Goal: Communication & Community: Answer question/provide support

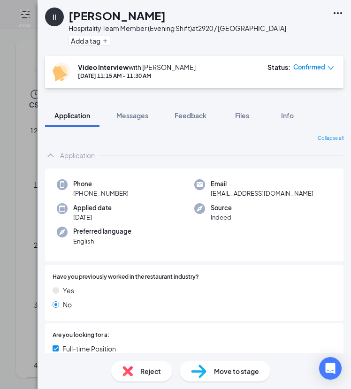
click at [24, 14] on img at bounding box center [25, 18] width 12 height 18
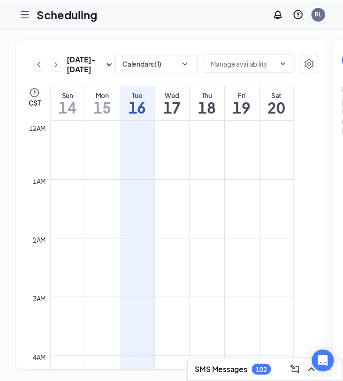
scroll to position [581, 0]
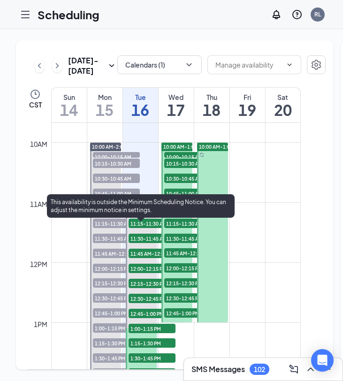
click at [145, 211] on div "11:00 AM-3:00 PM" at bounding box center [141, 207] width 31 height 8
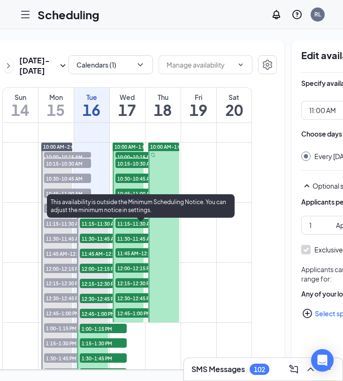
click at [97, 228] on span "11:15-11:30 AM" at bounding box center [103, 222] width 47 height 9
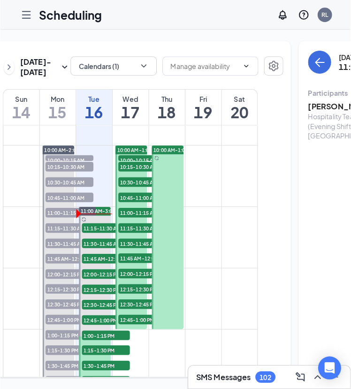
scroll to position [0, 162]
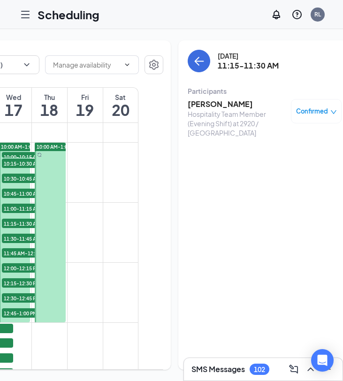
click at [188, 105] on h3 "[PERSON_NAME]" at bounding box center [237, 104] width 98 height 10
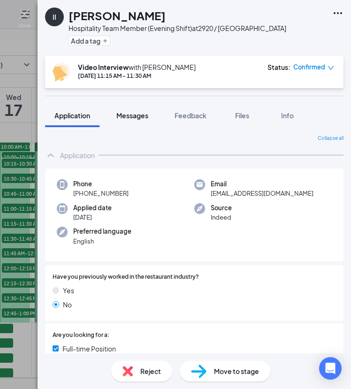
click at [135, 114] on span "Messages" at bounding box center [132, 115] width 32 height 8
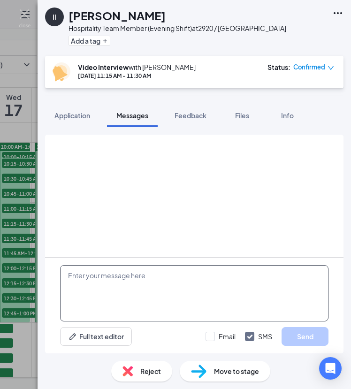
click at [213, 275] on textarea at bounding box center [194, 293] width 268 height 56
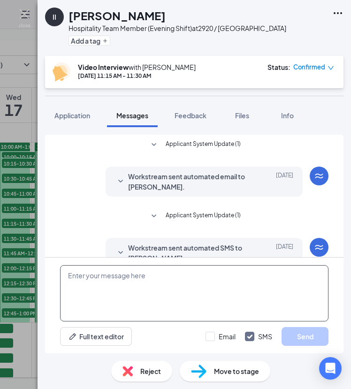
click at [213, 275] on textarea at bounding box center [194, 293] width 268 height 56
click at [118, 276] on textarea "Here is the link fo rour" at bounding box center [194, 293] width 268 height 56
click at [163, 283] on textarea "Here is the link for rour" at bounding box center [194, 293] width 268 height 56
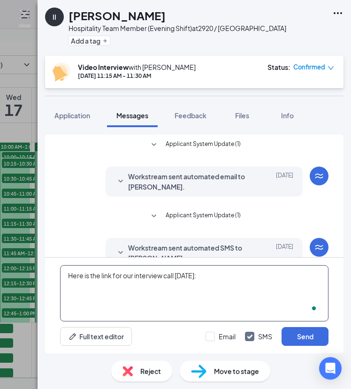
paste textarea "[URL][DOMAIN_NAME]"
click at [69, 276] on textarea "Here is the link for our interview call [DATE]: [URL][DOMAIN_NAME]" at bounding box center [194, 293] width 268 height 56
type textarea "Here is the link for our interview call [DATE]: [URL][DOMAIN_NAME]"
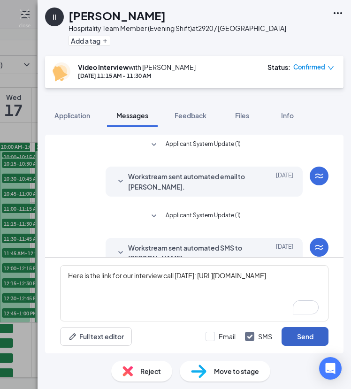
click at [312, 334] on button "Send" at bounding box center [304, 336] width 47 height 19
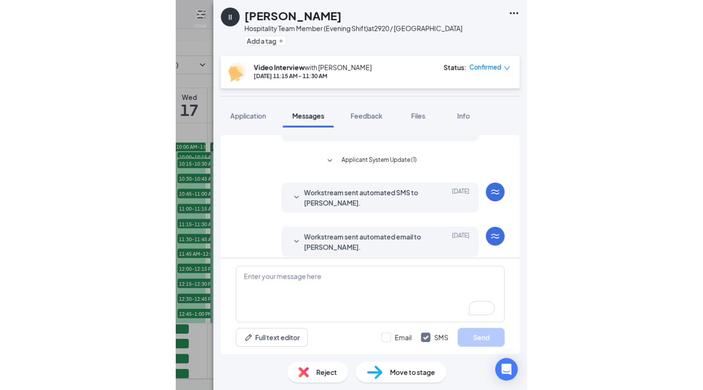
scroll to position [196, 0]
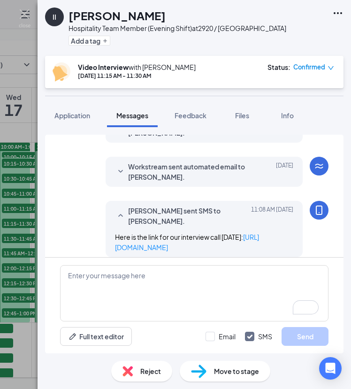
drag, startPoint x: 341, startPoint y: 308, endPoint x: 202, endPoint y: 15, distance: 324.8
click at [71, 240] on div "[PERSON_NAME] sent SMS to [PERSON_NAME]. [DATE] 11:08 AM Here is the link for o…" at bounding box center [194, 231] width 268 height 61
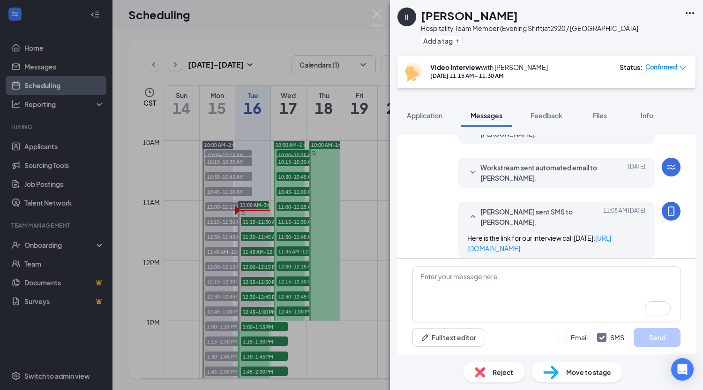
scroll to position [0, 0]
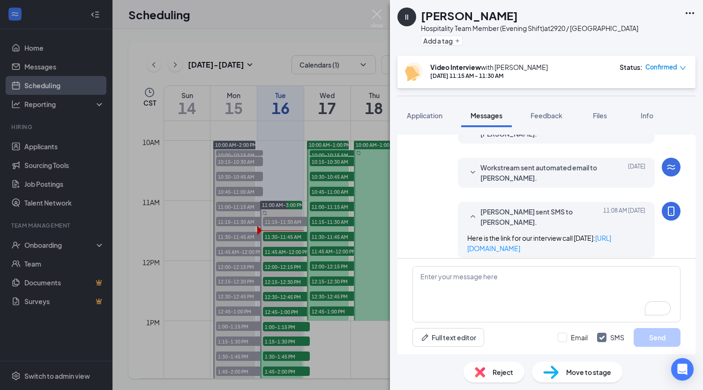
drag, startPoint x: 593, startPoint y: 238, endPoint x: 444, endPoint y: 231, distance: 149.7
click at [350, 231] on div "[PERSON_NAME] sent SMS to [PERSON_NAME]. [DATE] 11:08 AM Here is the link for o…" at bounding box center [547, 232] width 268 height 61
copy span "Here is the link for our interview call [DATE]: [URL][DOMAIN_NAME]"
click at [272, 233] on div "II [PERSON_NAME] Hospitality Team Member (Evening Shift) at 2920 / Kuykendahl A…" at bounding box center [351, 195] width 703 height 390
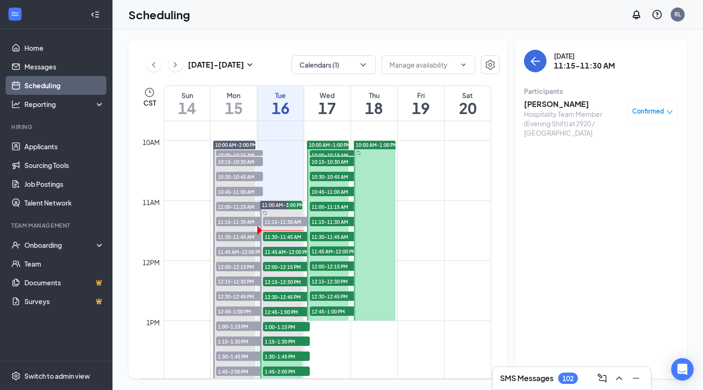
click at [293, 238] on span "11:30-11:45 AM" at bounding box center [286, 236] width 47 height 9
click at [350, 105] on h3 "[PERSON_NAME]" at bounding box center [573, 104] width 98 height 10
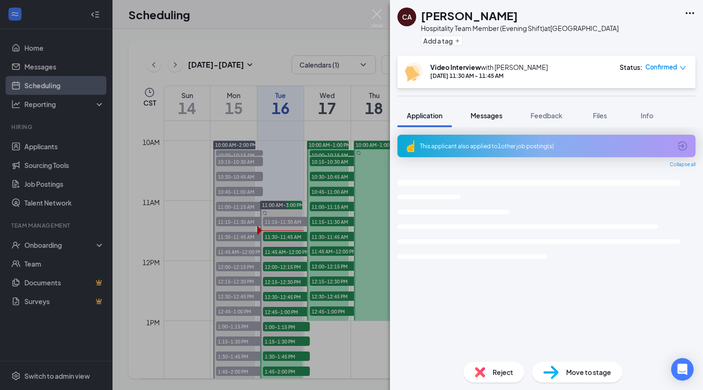
click at [350, 114] on span "Messages" at bounding box center [487, 115] width 32 height 8
click at [350, 113] on span "Messages" at bounding box center [487, 115] width 32 height 8
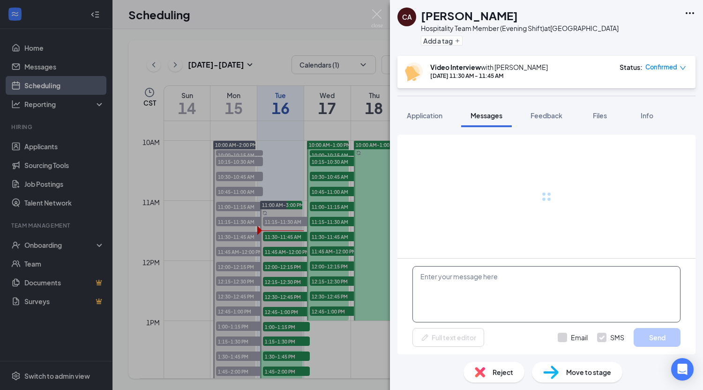
click at [350, 290] on textarea at bounding box center [547, 294] width 268 height 56
click at [350, 277] on textarea "To enrich screen reader interactions, please activate Accessibility in Grammarl…" at bounding box center [547, 294] width 268 height 56
paste textarea "Here is the link for our interview call [DATE]: [URL][DOMAIN_NAME]"
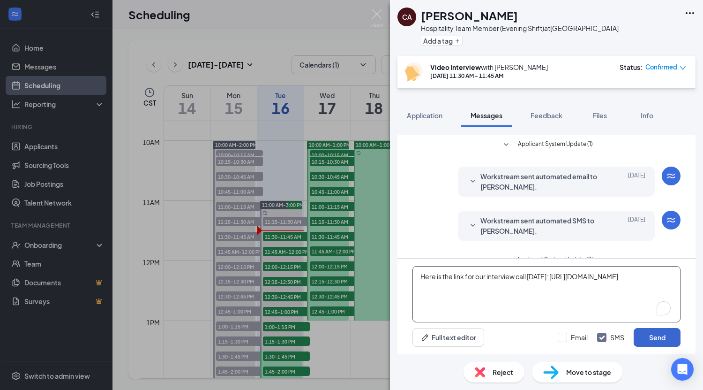
type textarea "Here is the link for our interview call [DATE]: [URL][DOMAIN_NAME]"
click at [350, 338] on button "Send" at bounding box center [657, 337] width 47 height 19
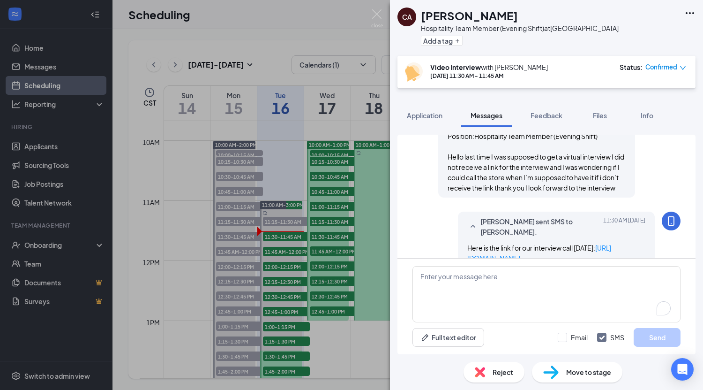
scroll to position [281, 0]
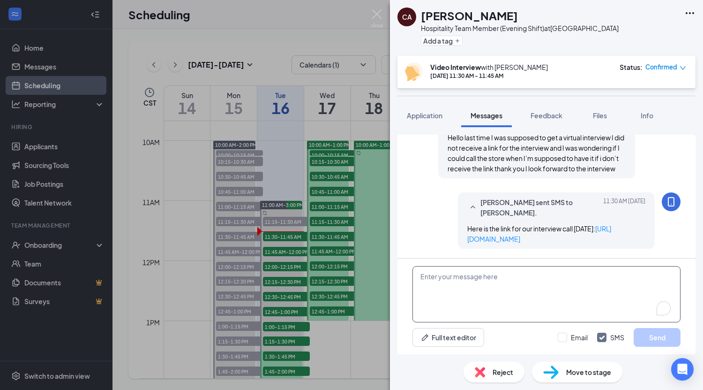
click at [350, 277] on textarea "To enrich screen reader interactions, please activate Accessibility in Grammarl…" at bounding box center [547, 294] width 268 height 56
click at [350, 117] on span "Application" at bounding box center [425, 115] width 36 height 8
click at [350, 115] on span "Application" at bounding box center [425, 115] width 36 height 8
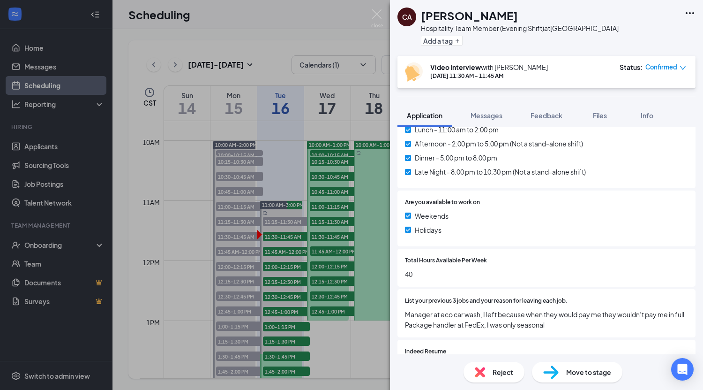
scroll to position [995, 0]
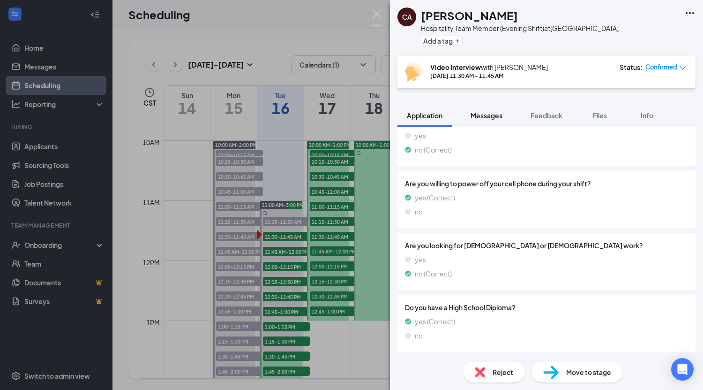
click at [350, 113] on span "Messages" at bounding box center [487, 115] width 32 height 8
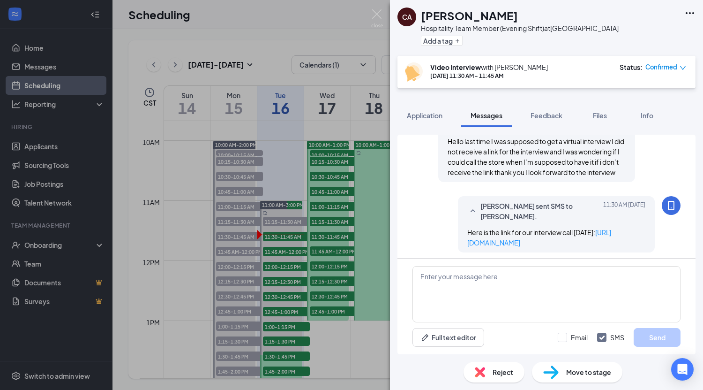
scroll to position [281, 0]
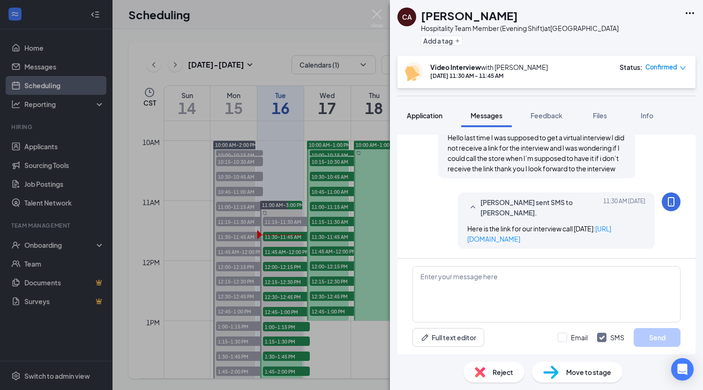
click at [350, 116] on span "Application" at bounding box center [425, 115] width 36 height 8
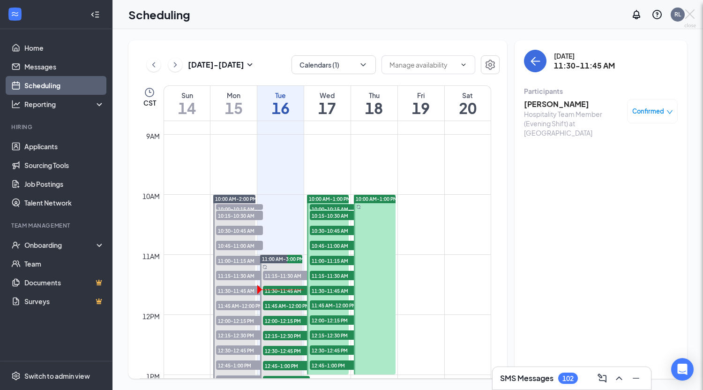
scroll to position [568, 0]
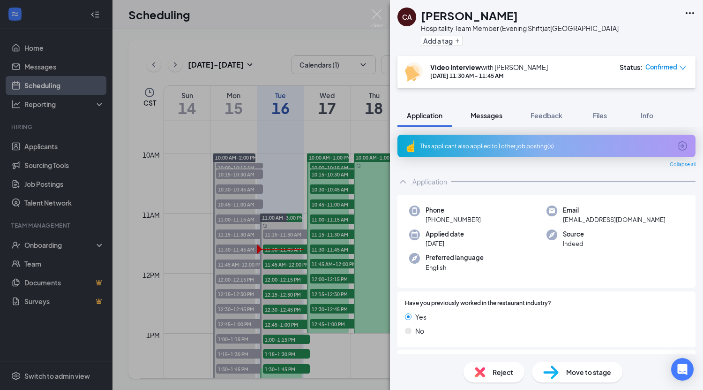
click at [492, 115] on span "Messages" at bounding box center [487, 115] width 32 height 8
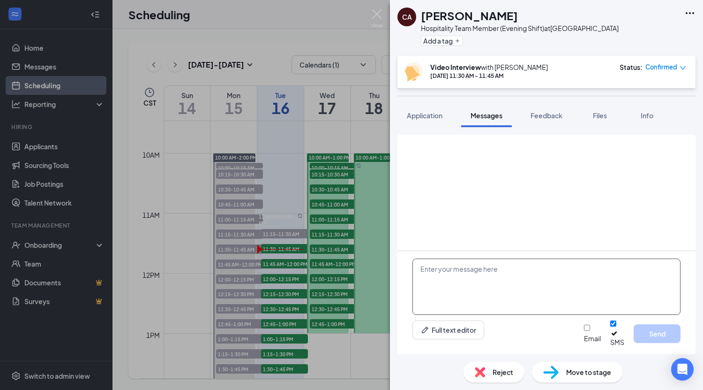
click at [516, 282] on textarea at bounding box center [547, 286] width 268 height 56
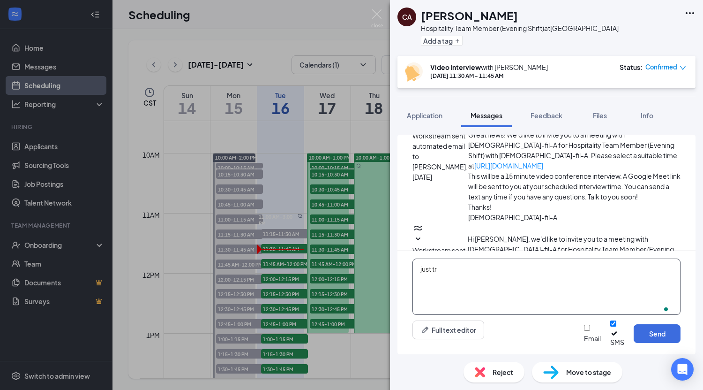
scroll to position [281, 0]
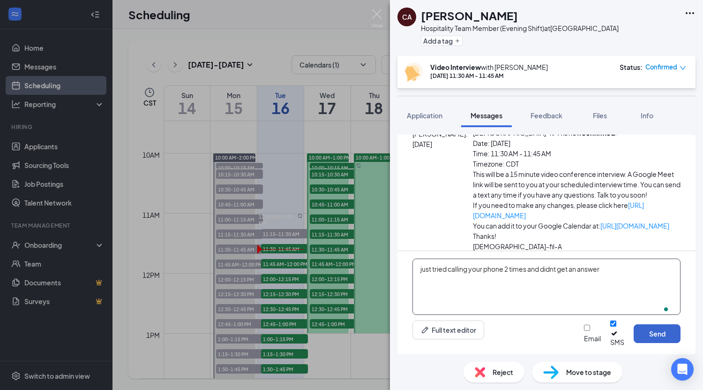
type textarea "just tried calling your phone 2 times and didnt get an answer"
click at [646, 340] on button "Send" at bounding box center [657, 333] width 47 height 19
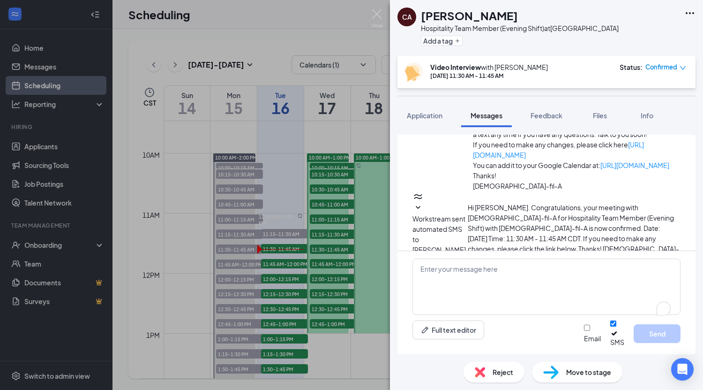
scroll to position [342, 0]
drag, startPoint x: 574, startPoint y: 174, endPoint x: 450, endPoint y: 167, distance: 124.0
click at [450, 355] on div "Riley Ludwig sent SMS to Chris Aguilar. Today 11:30 AM Here is the link for our…" at bounding box center [547, 376] width 268 height 42
copy span "Here is the link for our interview call [DATE]: [URL][DOMAIN_NAME]"
click at [376, 15] on img at bounding box center [377, 18] width 12 height 18
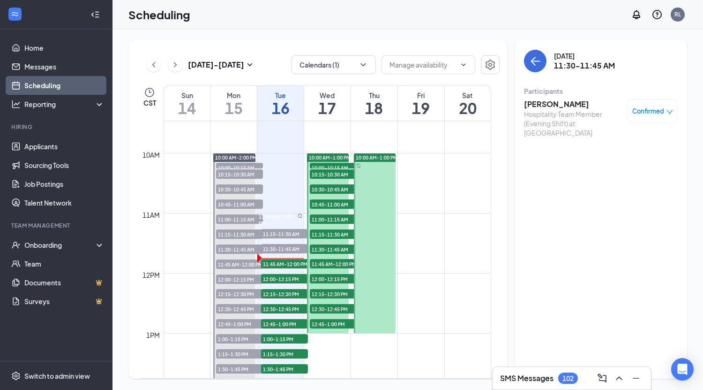
click at [286, 264] on span "11:45 AM-12:00 PM" at bounding box center [284, 263] width 47 height 9
click at [555, 105] on h3 "Chauncey Williams" at bounding box center [573, 104] width 98 height 10
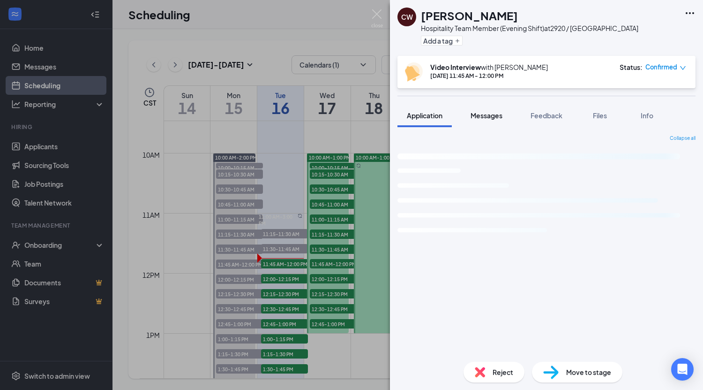
click at [486, 116] on span "Messages" at bounding box center [487, 115] width 32 height 8
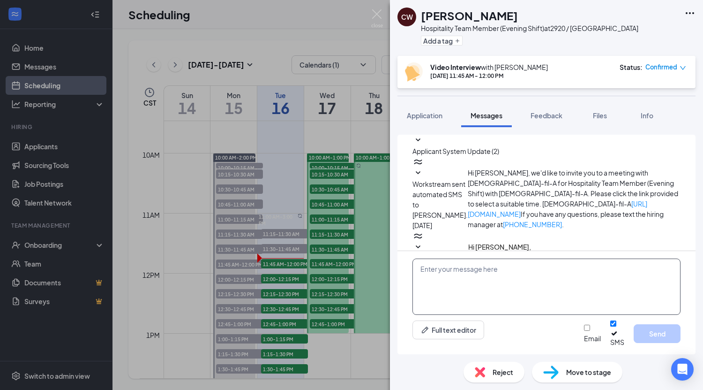
click at [485, 279] on textarea at bounding box center [547, 286] width 268 height 56
paste textarea "Here is the link for our interview call [DATE]: [URL][DOMAIN_NAME]"
type textarea "Here is the link for our interview call [DATE]: [URL][DOMAIN_NAME]"
click at [645, 343] on button "Send" at bounding box center [657, 333] width 47 height 19
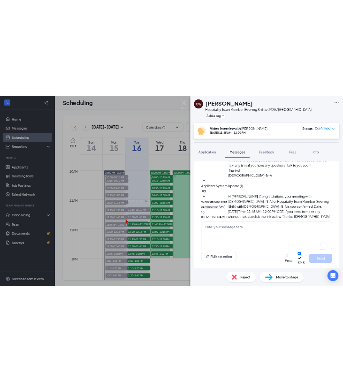
scroll to position [178, 0]
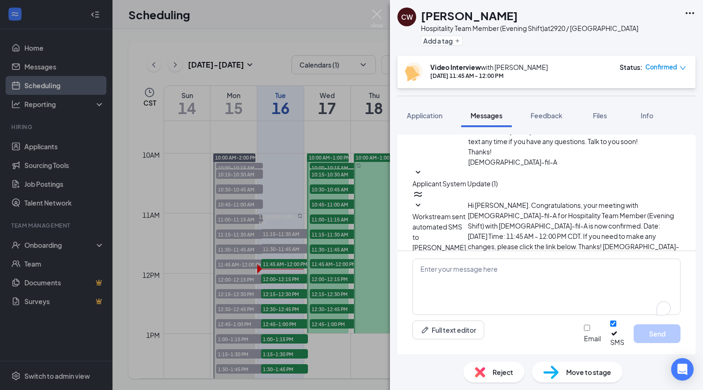
drag, startPoint x: 591, startPoint y: 241, endPoint x: 444, endPoint y: 224, distance: 148.2
copy span "Here is the link for our interview call [DATE]: [URL][DOMAIN_NAME]"
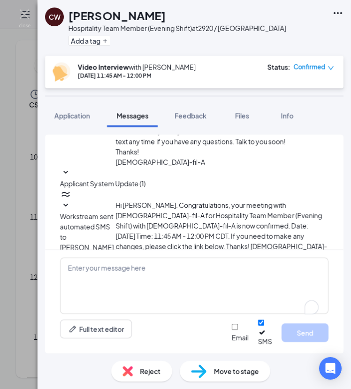
drag, startPoint x: 233, startPoint y: 241, endPoint x: 90, endPoint y: 221, distance: 143.8
copy span "Here is the link for our interview call [DATE]: [URL][DOMAIN_NAME]"
click at [25, 14] on img at bounding box center [25, 18] width 12 height 18
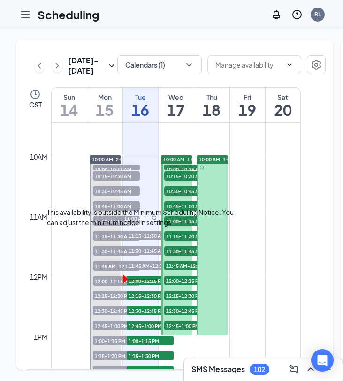
click at [153, 285] on span "12:00-12:15 PM" at bounding box center [150, 280] width 47 height 9
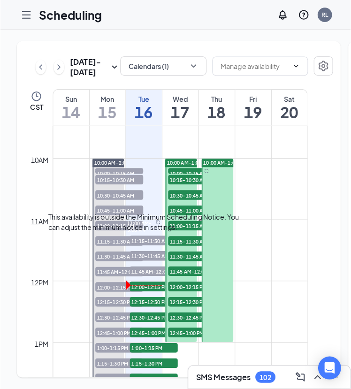
scroll to position [0, 162]
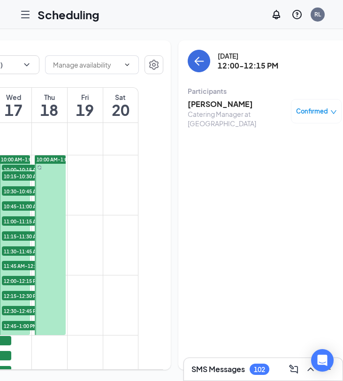
click at [214, 108] on h3 "Awyanna Mayberry" at bounding box center [237, 104] width 98 height 10
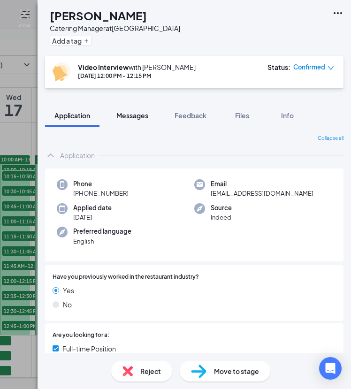
click at [135, 118] on span "Messages" at bounding box center [132, 115] width 32 height 8
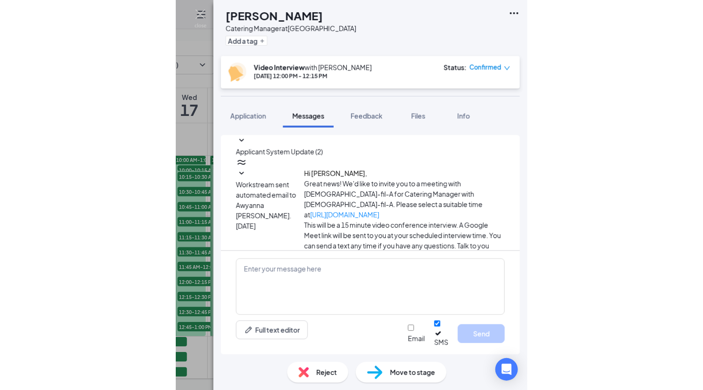
scroll to position [108, 0]
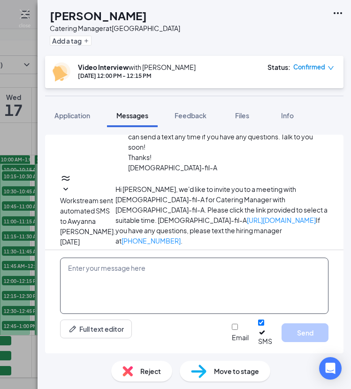
click at [146, 276] on textarea at bounding box center [194, 285] width 268 height 56
paste textarea "Here is the link for our interview call [DATE]: [URL][DOMAIN_NAME]"
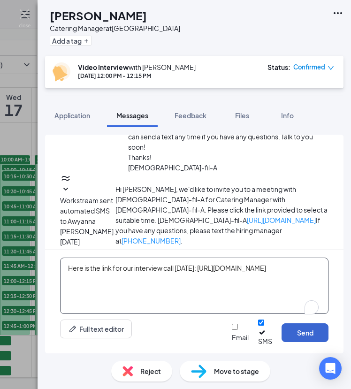
type textarea "Here is the link for our interview call [DATE]: [URL][DOMAIN_NAME]"
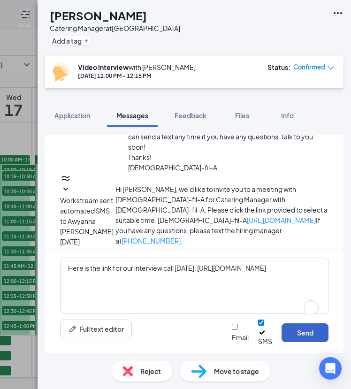
click at [307, 336] on button "Send" at bounding box center [304, 332] width 47 height 19
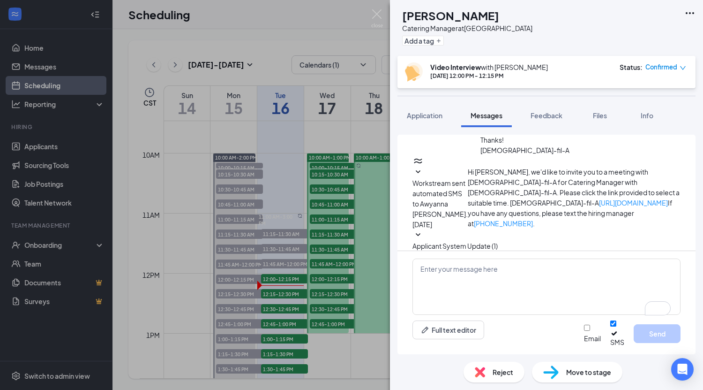
scroll to position [178, 0]
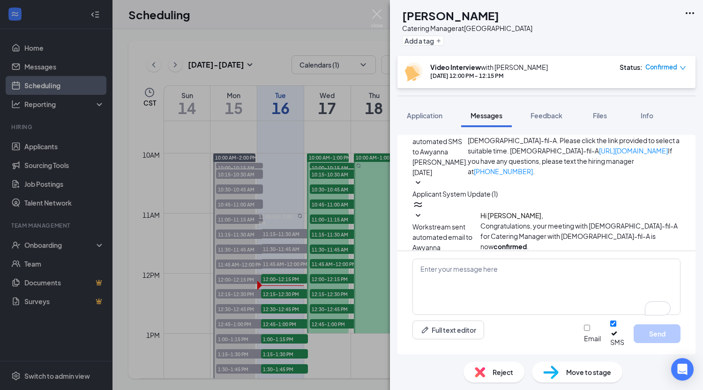
drag, startPoint x: 564, startPoint y: 241, endPoint x: 459, endPoint y: 231, distance: 105.6
copy span "Here is the link for our interview call [DATE]: [URL][DOMAIN_NAME]"
click at [376, 17] on img at bounding box center [377, 18] width 12 height 18
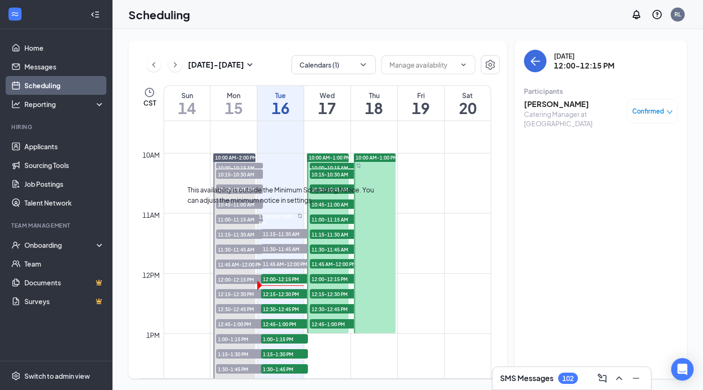
click at [296, 296] on span "12:15-12:30 PM" at bounding box center [284, 293] width 47 height 9
click at [556, 106] on h3 "Hannah Dilli" at bounding box center [573, 104] width 98 height 10
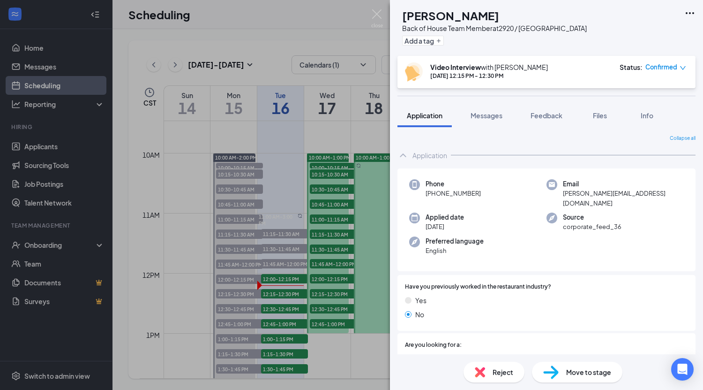
click at [485, 118] on span "Messages" at bounding box center [487, 115] width 32 height 8
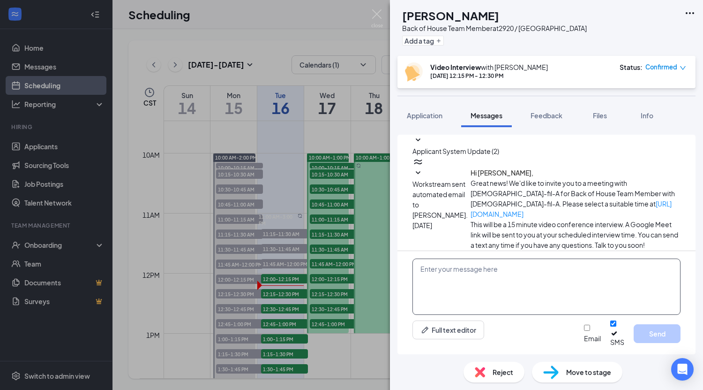
click at [505, 279] on textarea at bounding box center [547, 286] width 268 height 56
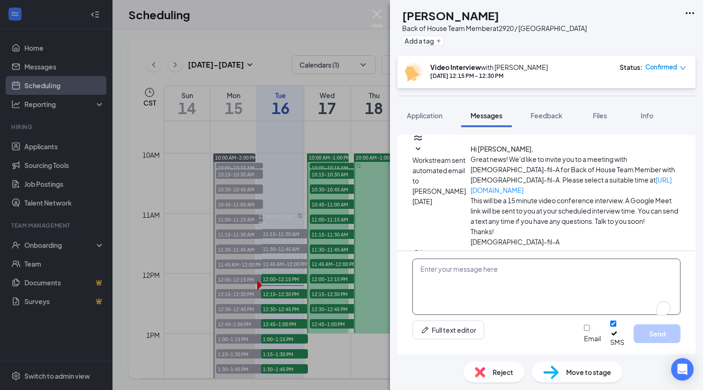
click at [505, 279] on textarea "To enrich screen reader interactions, please activate Accessibility in Grammarl…" at bounding box center [547, 286] width 268 height 56
paste textarea "Here is the link for our interview call [DATE]: [URL][DOMAIN_NAME]"
type textarea "Here is the link for our interview call [DATE]: [URL][DOMAIN_NAME]"
click at [654, 341] on button "Send" at bounding box center [657, 333] width 47 height 19
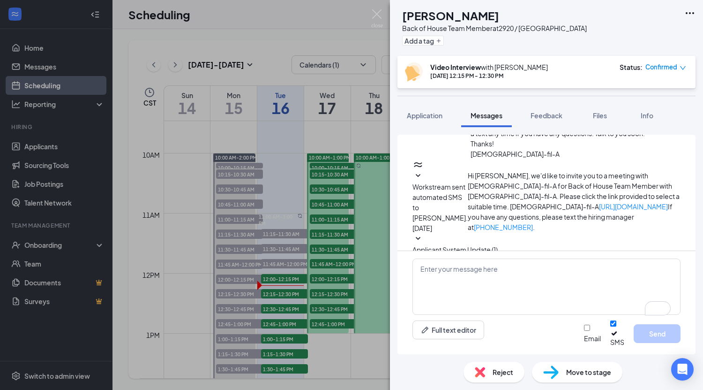
scroll to position [168, 0]
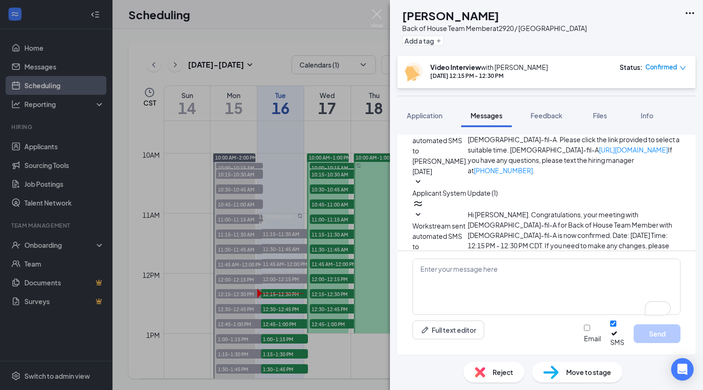
click at [289, 307] on div "HD Hannah Dilli Back of House Team Member at 2920 / Kuykendahl Add a tag Video …" at bounding box center [351, 195] width 703 height 390
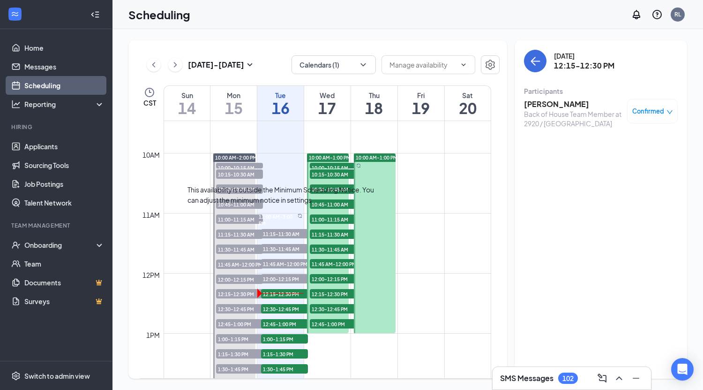
click at [289, 308] on span "12:30-12:45 PM" at bounding box center [284, 308] width 47 height 9
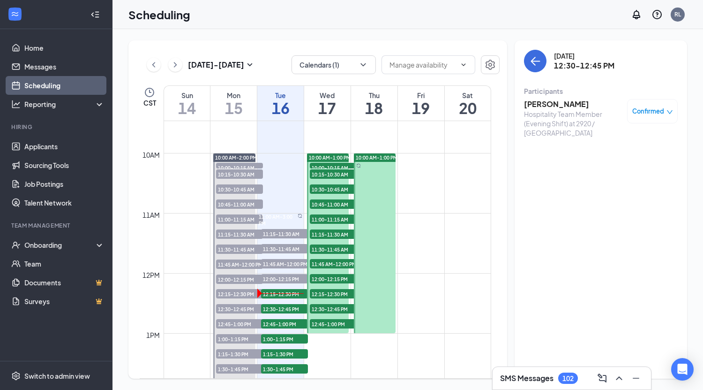
click at [548, 107] on h3 "Jade Harrison" at bounding box center [573, 104] width 98 height 10
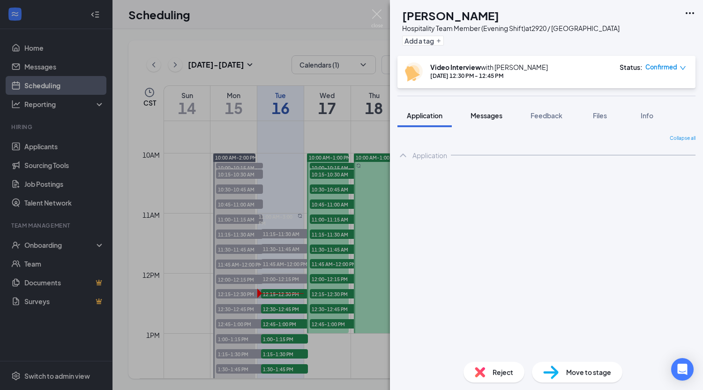
click at [491, 113] on span "Messages" at bounding box center [487, 115] width 32 height 8
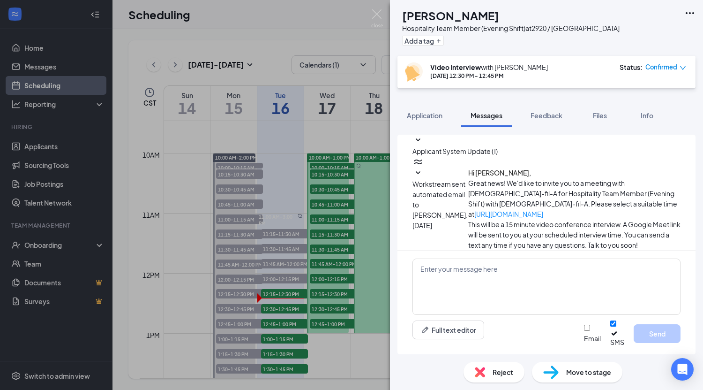
click at [293, 284] on div "JH Jade Harrison Hospitality Team Member (Evening Shift) at 2920 / Kuykendahl A…" at bounding box center [351, 195] width 703 height 390
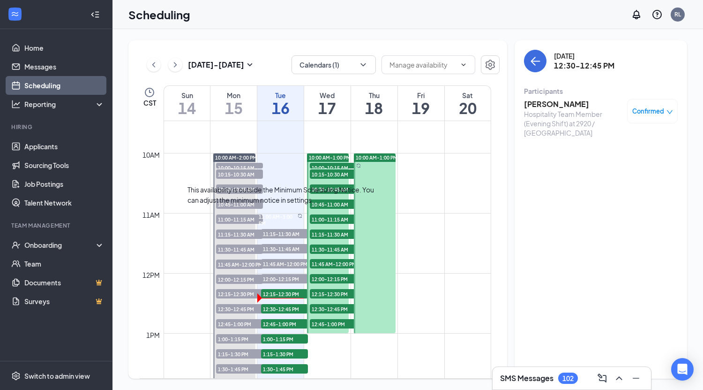
click at [293, 279] on span "12:00-12:15 PM" at bounding box center [284, 278] width 47 height 9
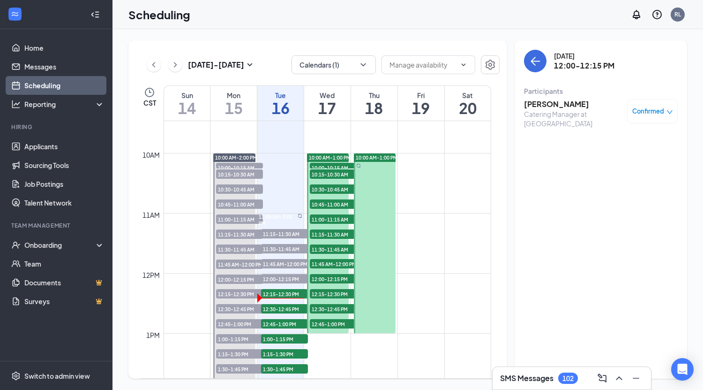
click at [550, 104] on h3 "Awyanna Mayberry" at bounding box center [573, 104] width 98 height 10
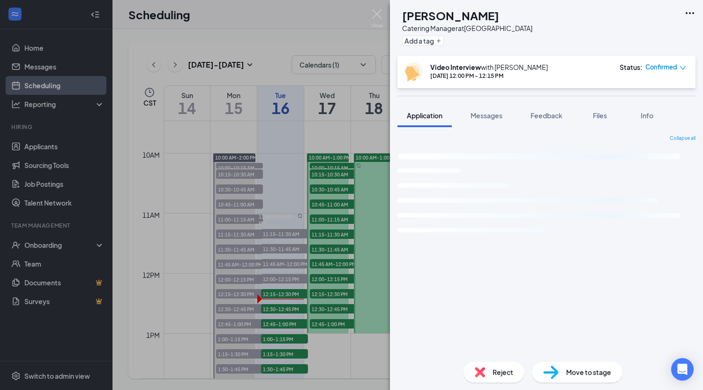
click at [485, 114] on span "Messages" at bounding box center [487, 115] width 32 height 8
click at [494, 116] on span "Messages" at bounding box center [487, 115] width 32 height 8
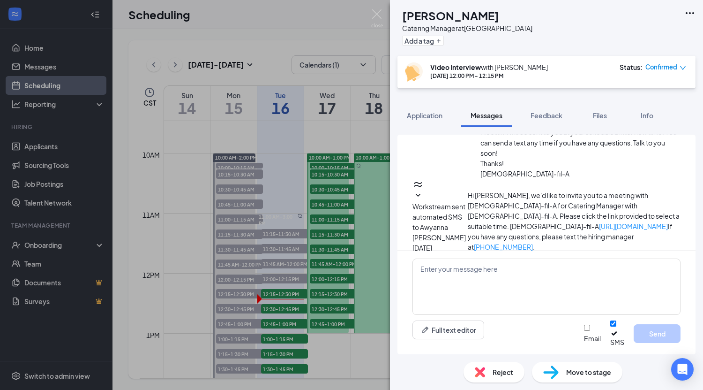
scroll to position [178, 0]
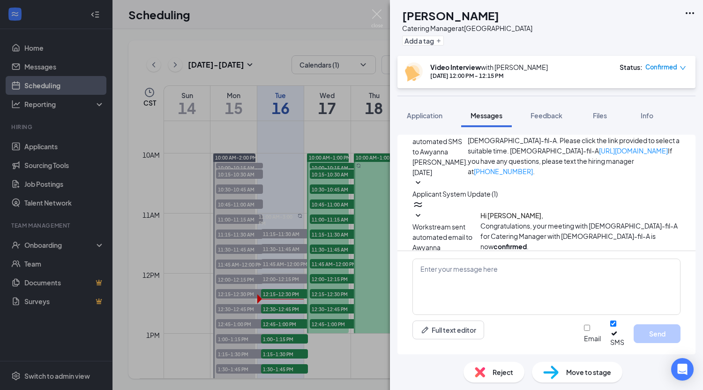
drag, startPoint x: 593, startPoint y: 244, endPoint x: 437, endPoint y: 228, distance: 156.4
copy span "Here is the link for our interview call [DATE]: [URL][DOMAIN_NAME]"
click at [286, 308] on div "AM Awyanna Mayberry Catering Manager at Gleannloch Village Add a tag Video Inte…" at bounding box center [351, 195] width 703 height 390
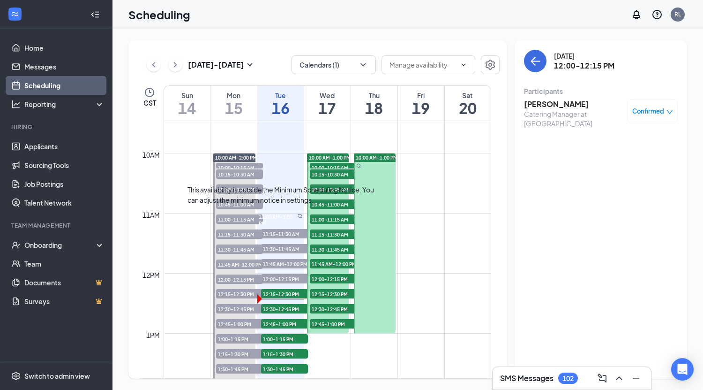
click at [286, 308] on span "12:30-12:45 PM" at bounding box center [284, 308] width 47 height 9
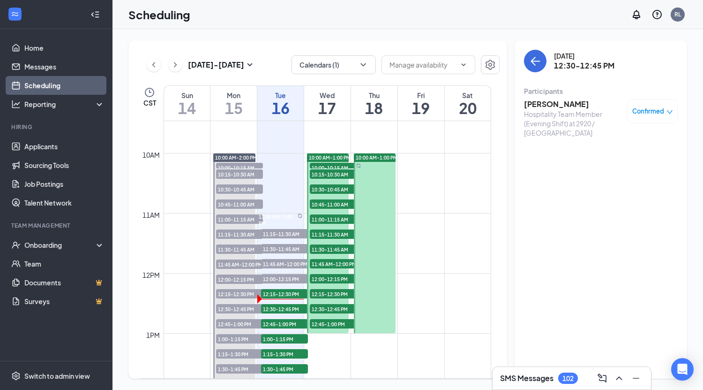
click at [561, 106] on h3 "Jade Harrison" at bounding box center [573, 104] width 98 height 10
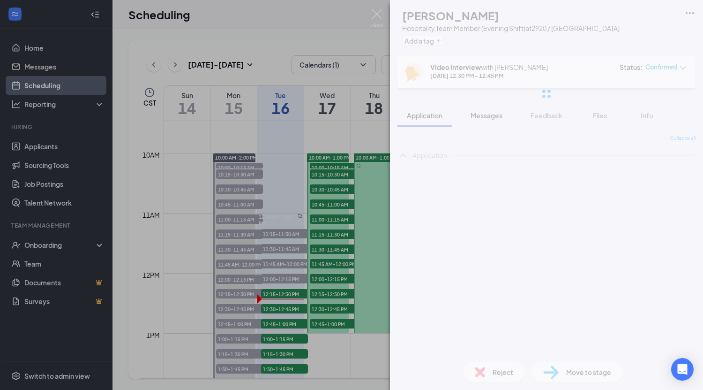
click at [495, 115] on span "Messages" at bounding box center [487, 115] width 32 height 8
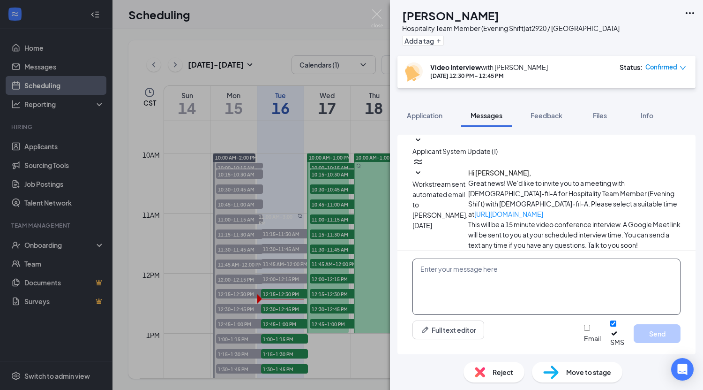
scroll to position [107, 0]
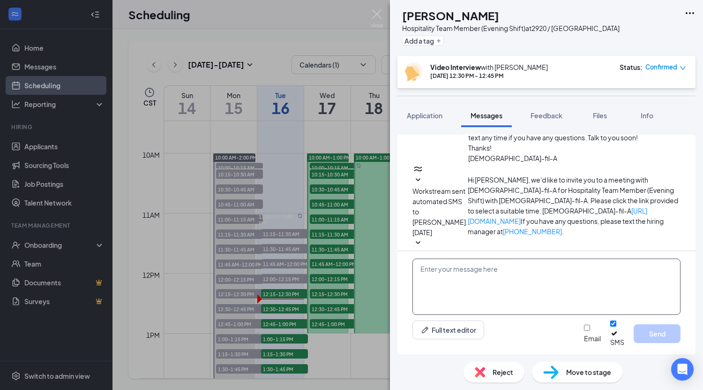
click at [474, 288] on textarea at bounding box center [547, 286] width 268 height 56
paste textarea "Here is the link for our interview call [DATE]: [URL][DOMAIN_NAME]"
type textarea "Here is the link for our interview call [DATE]: [URL][DOMAIN_NAME]"
click at [659, 341] on button "Send" at bounding box center [657, 333] width 47 height 19
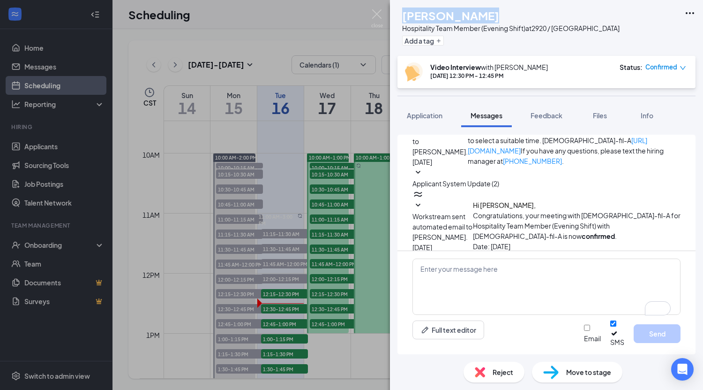
drag, startPoint x: 494, startPoint y: 14, endPoint x: 422, endPoint y: 20, distance: 72.4
click at [422, 20] on div "Jade Harrison" at bounding box center [511, 16] width 218 height 16
copy h1 "Jade Harrison"
click at [497, 14] on div "Jade Harrison" at bounding box center [511, 16] width 218 height 16
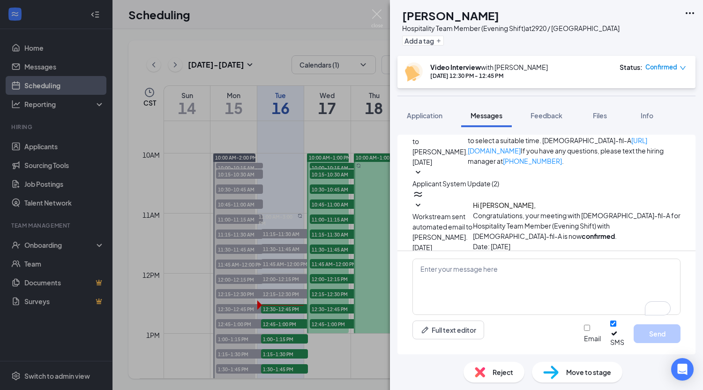
click at [435, 113] on span "Application" at bounding box center [425, 115] width 36 height 8
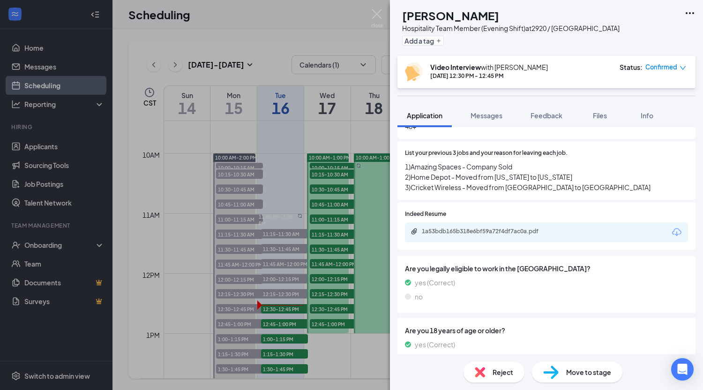
scroll to position [618, 0]
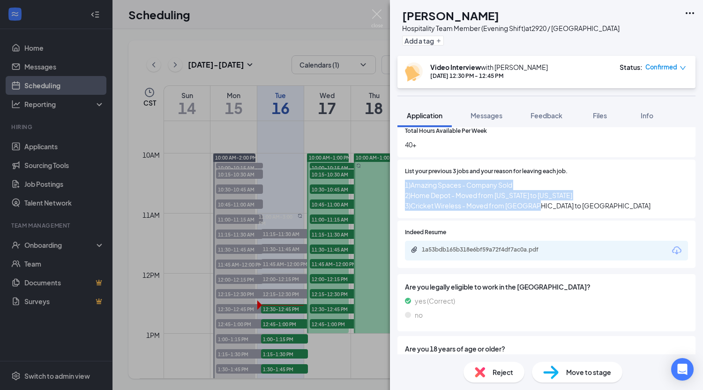
drag, startPoint x: 562, startPoint y: 206, endPoint x: 405, endPoint y: 181, distance: 159.6
click at [405, 181] on div "List your previous 3 jobs and your reason for leaving each job. 1)Amazing Space…" at bounding box center [547, 188] width 298 height 59
copy span "1)Amazing Spaces - Company Sold 2)Home Depot - Moved from Kansas to Texas 3)Cri…"
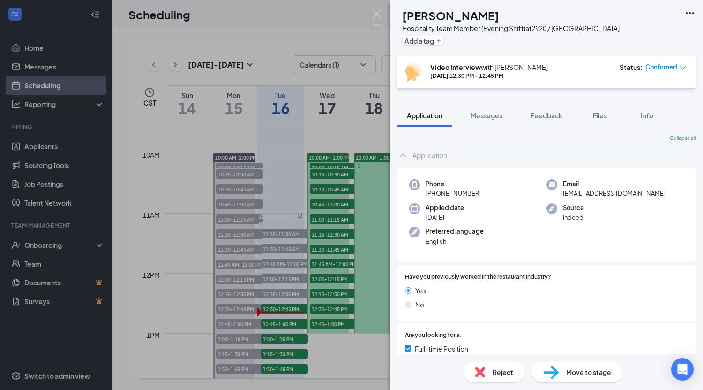
scroll to position [969, 0]
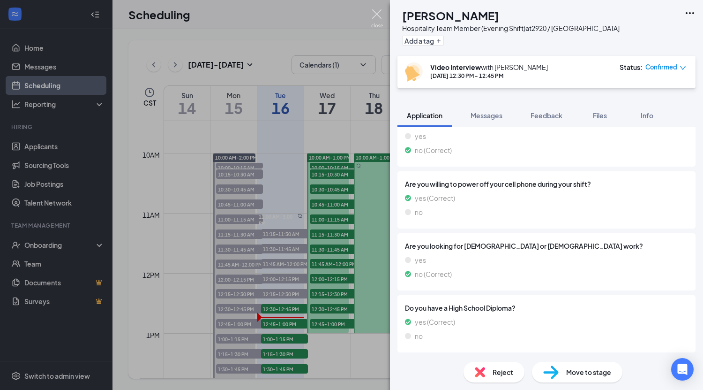
click at [376, 16] on img at bounding box center [377, 18] width 12 height 18
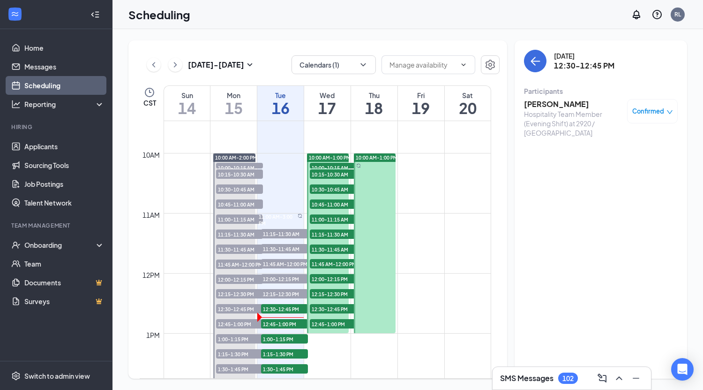
click at [555, 104] on h3 "Jade Harrison" at bounding box center [573, 104] width 98 height 10
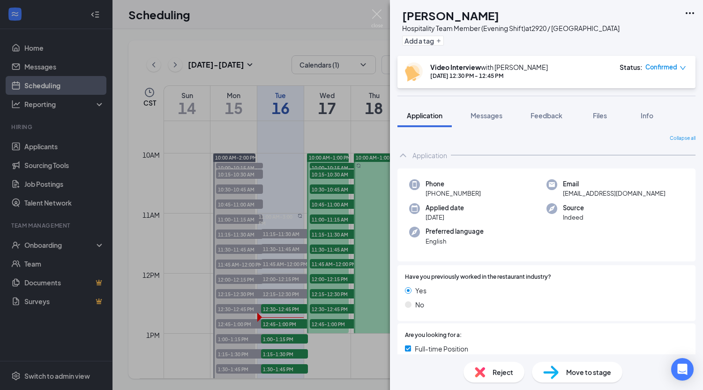
click at [566, 375] on span "Move to stage" at bounding box center [588, 372] width 45 height 10
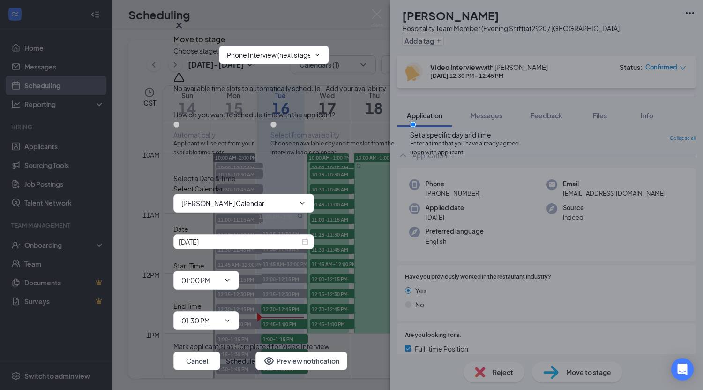
click at [310, 60] on input "Phone Interview (next stage)" at bounding box center [268, 55] width 83 height 10
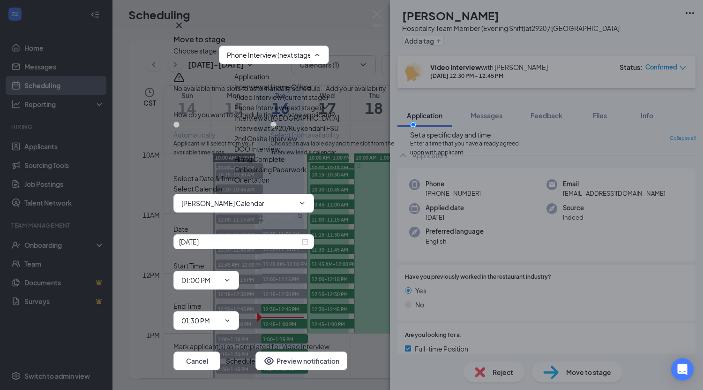
click at [316, 123] on div "Interview at Gleannloch Village FSU" at bounding box center [286, 118] width 105 height 10
type input "Interview at Gleannloch Village FSU"
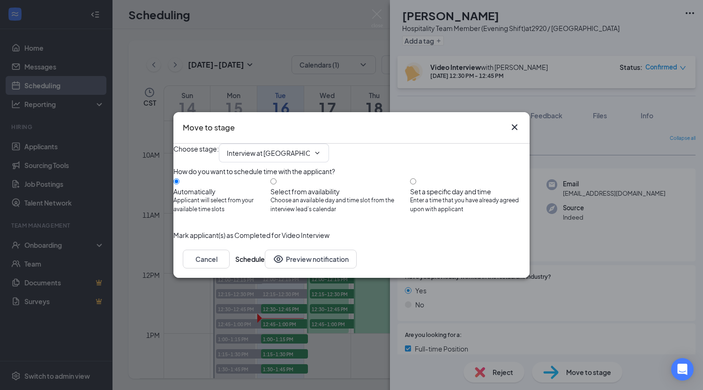
click at [309, 173] on div "How do you want to schedule time with the applicant? Automatically Applicant wi…" at bounding box center [351, 194] width 356 height 56
click at [277, 182] on input "Select from availability Choose an available day and time slot from the intervi…" at bounding box center [274, 181] width 6 height 6
radio input "true"
radio input "false"
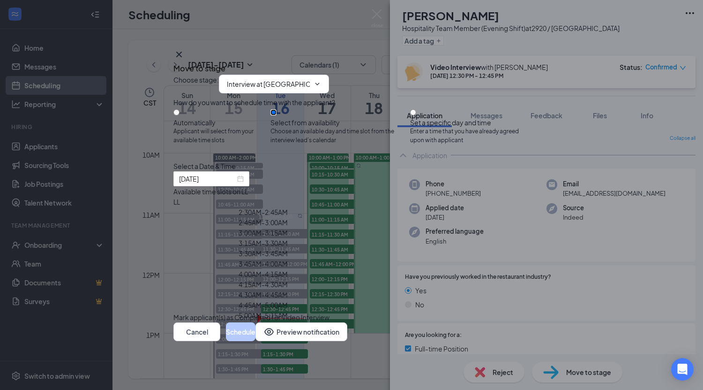
type input "Sep 17, 2025"
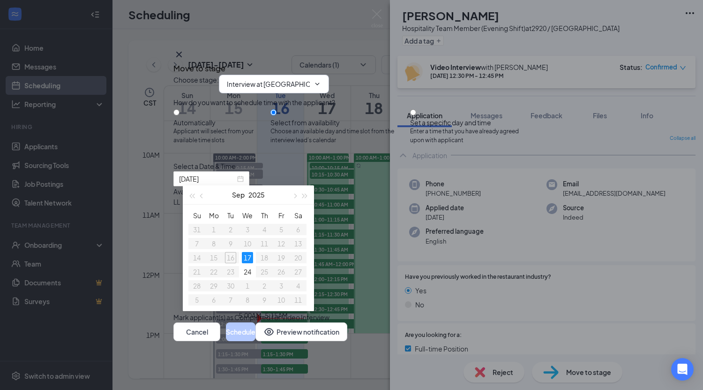
click at [310, 84] on input "Interview at Gleannloch Village FSU" at bounding box center [268, 84] width 83 height 10
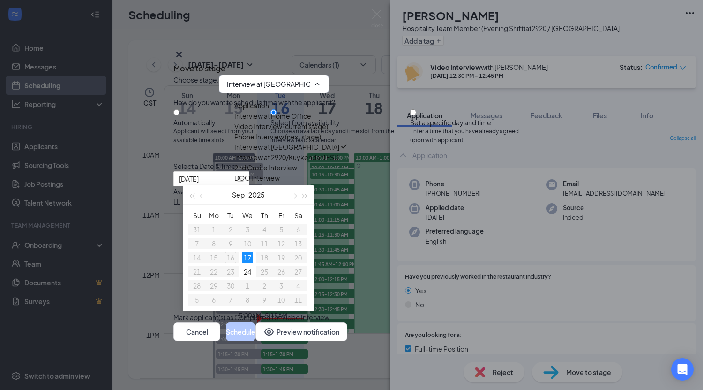
click at [406, 75] on div "Choose stage : Interview at Gleannloch Village FSU Application Interview at Hom…" at bounding box center [351, 84] width 356 height 19
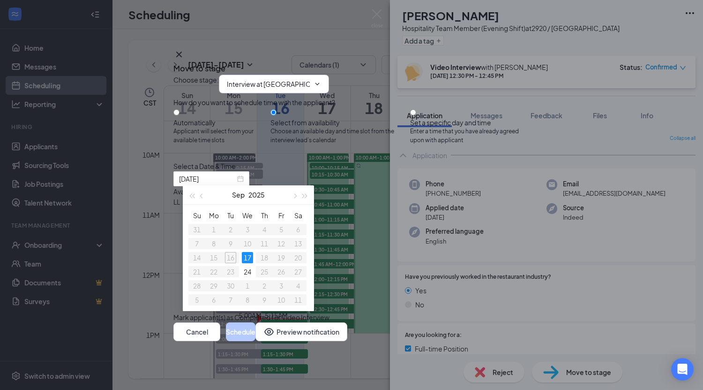
click at [310, 79] on input "Interview at Gleannloch Village FSU" at bounding box center [268, 84] width 83 height 10
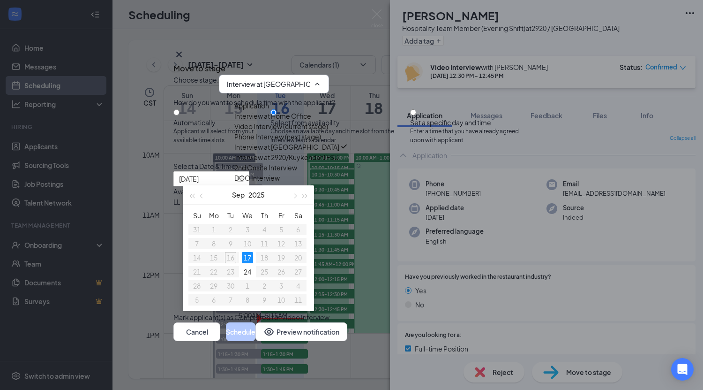
click at [339, 162] on div "Interview at 2920/Kuykendahl FSU" at bounding box center [286, 157] width 105 height 10
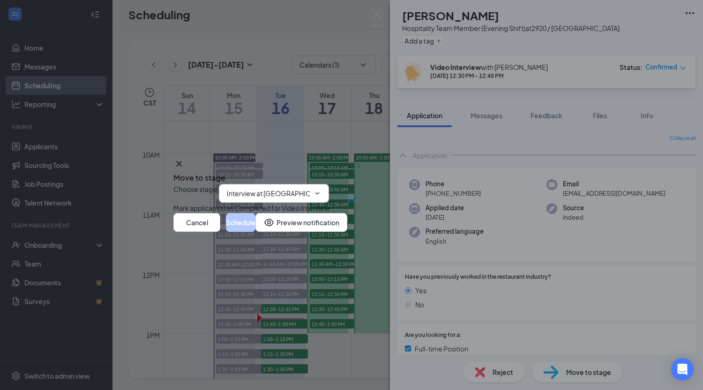
type input "Interview at 2920/Kuykendahl FSU"
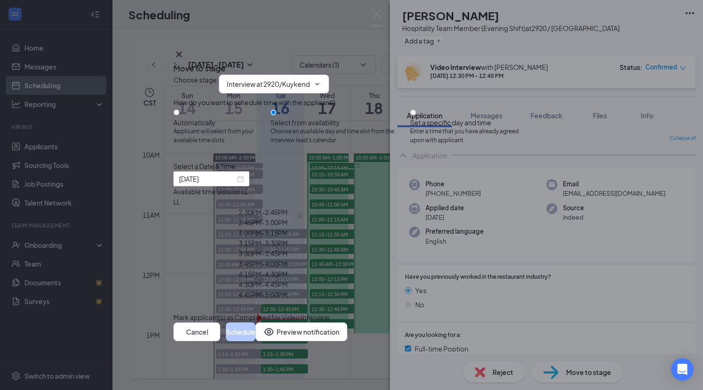
type input "Sep 19, 2025"
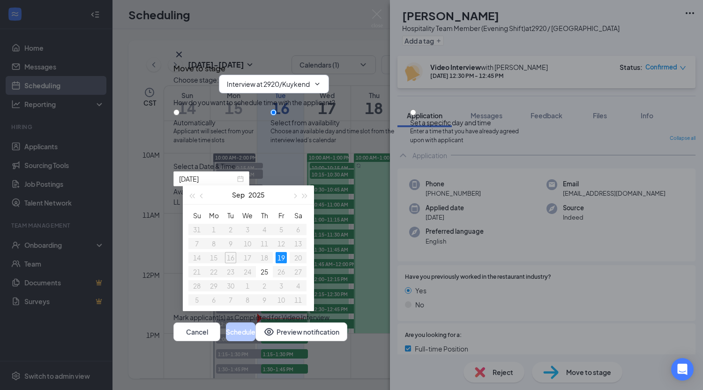
click at [290, 82] on input "Interview at 2920/Kuykendahl FSU" at bounding box center [268, 84] width 83 height 10
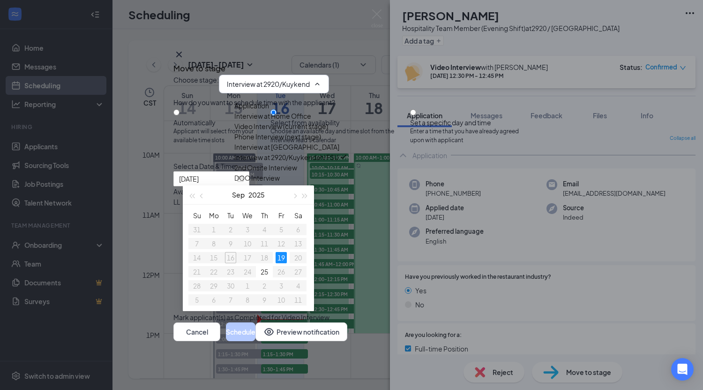
click at [311, 120] on div "Interview at Home Office" at bounding box center [272, 116] width 77 height 10
type input "Interview at Home Office"
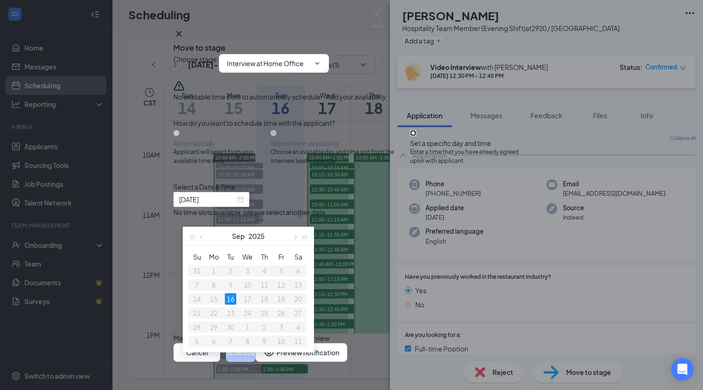
click at [416, 136] on input "Set a specific day and time Enter a time that you have already agreed upon with…" at bounding box center [413, 133] width 6 height 6
radio input "true"
radio input "false"
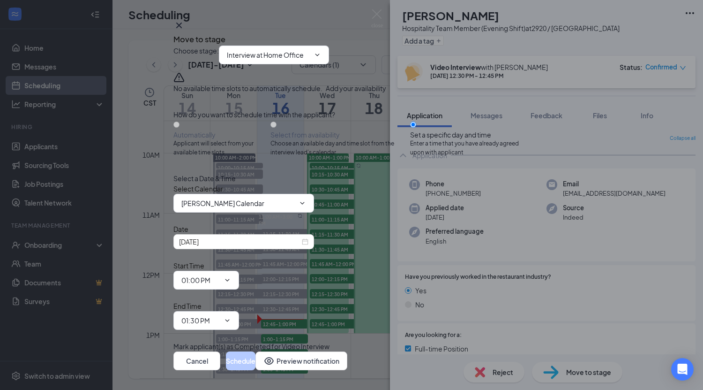
click at [394, 213] on div "Select a Date & Time Select Calendar Riley Ludwig's Calendar Date Sep 16, 2025 …" at bounding box center [351, 251] width 356 height 157
click at [299, 212] on span "Riley Ludwig's Calendar" at bounding box center [243, 203] width 141 height 19
click at [293, 208] on input "Riley Ludwig's Calendar" at bounding box center [237, 203] width 113 height 10
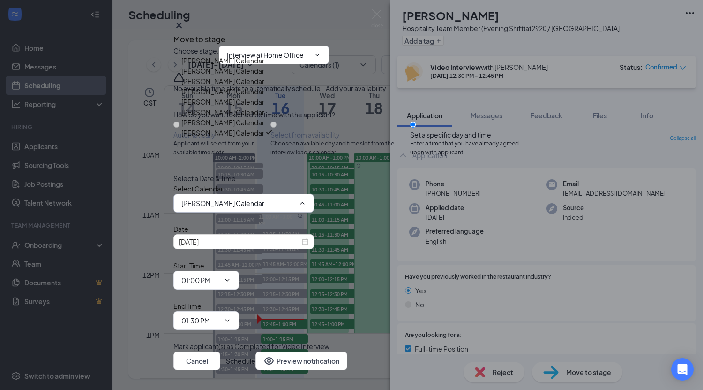
click at [264, 86] on div "Jared Mounce's Calendar" at bounding box center [222, 81] width 83 height 10
type input "Jared Mounce's Calendar"
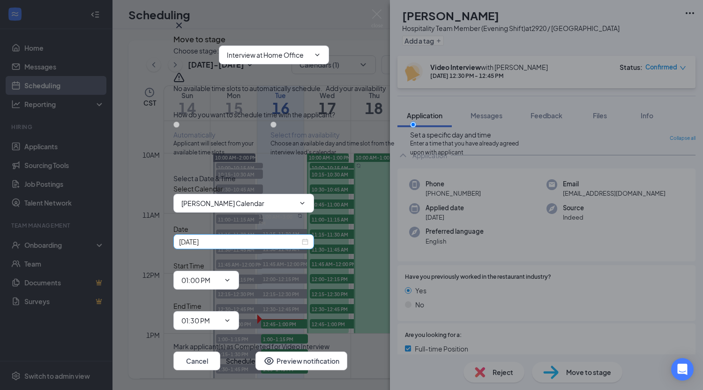
click at [308, 247] on div "Sep 16, 2025" at bounding box center [243, 241] width 129 height 10
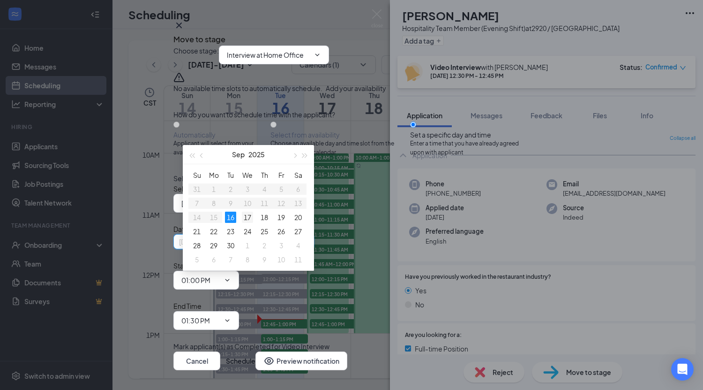
type input "Sep 17, 2025"
click at [249, 218] on div "17" at bounding box center [247, 216] width 11 height 11
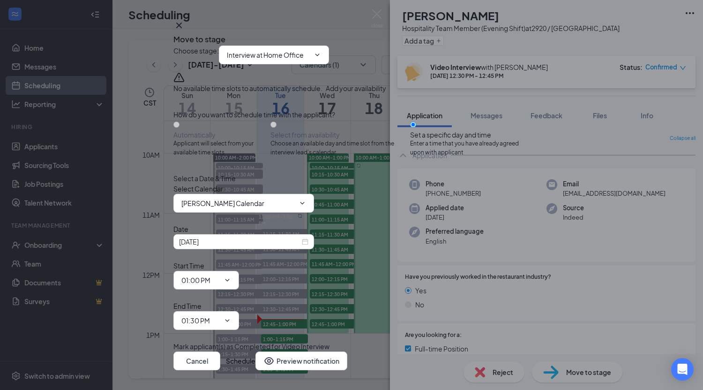
click at [231, 281] on icon "ChevronDown" at bounding box center [228, 280] width 8 height 8
click at [231, 282] on icon "ChevronDown" at bounding box center [228, 280] width 8 height 8
click at [220, 283] on input "01:00 PM" at bounding box center [200, 280] width 38 height 10
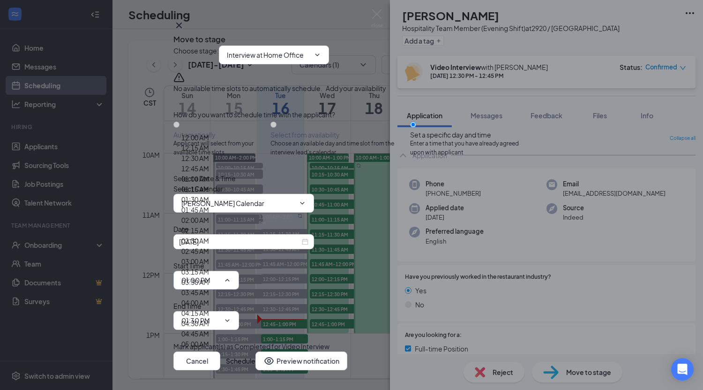
scroll to position [806, 0]
type input "10:00 AM"
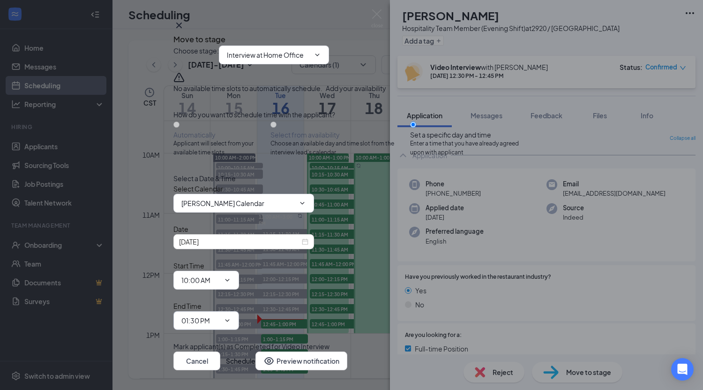
click at [220, 315] on input "01:30 PM" at bounding box center [200, 320] width 38 height 10
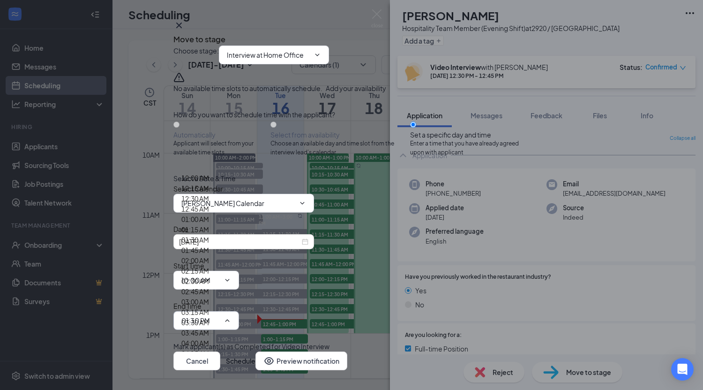
scroll to position [845, 0]
type input "10:30 AM"
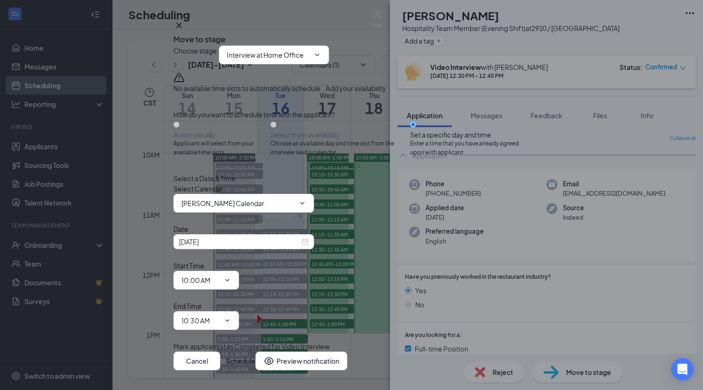
scroll to position [14, 0]
click at [256, 351] on button "Schedule" at bounding box center [241, 360] width 30 height 19
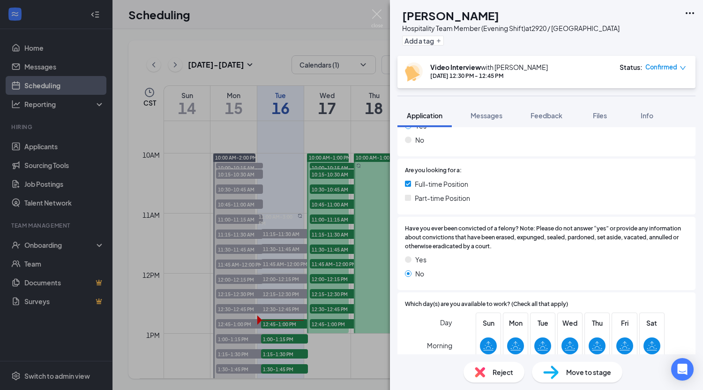
scroll to position [0, 0]
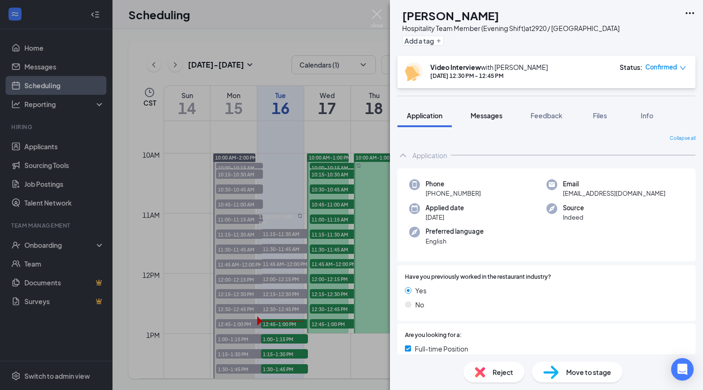
click at [500, 116] on span "Messages" at bounding box center [487, 115] width 32 height 8
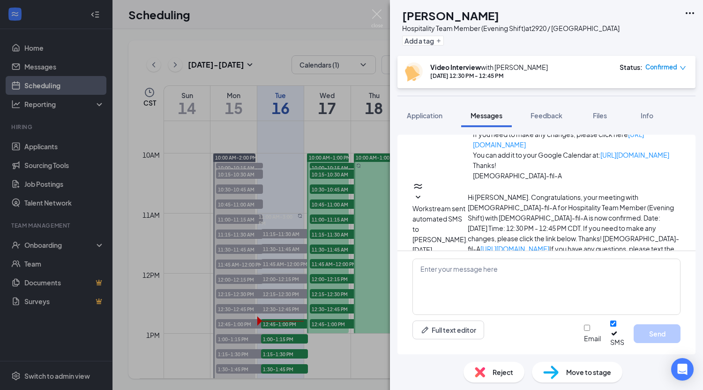
scroll to position [151, 0]
drag, startPoint x: 590, startPoint y: 177, endPoint x: 447, endPoint y: 164, distance: 143.6
click at [447, 264] on div "Riley Ludwig sent SMS to Jade Harrison. Today 12:26 PM Here is the link for our…" at bounding box center [547, 290] width 268 height 53
copy span "Here is the link for our interview call [DATE]: [URL][DOMAIN_NAME]"
click at [272, 314] on div "JH Jade Harrison Hospitality Team Member (Evening Shift) at 2920 / Kuykendahl A…" at bounding box center [351, 195] width 703 height 390
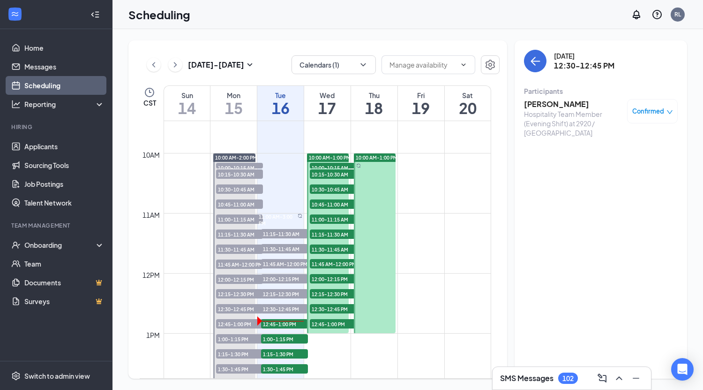
click at [293, 324] on span "12:45-1:00 PM" at bounding box center [284, 323] width 47 height 9
click at [559, 106] on h3 "Troy Freeman" at bounding box center [573, 104] width 98 height 10
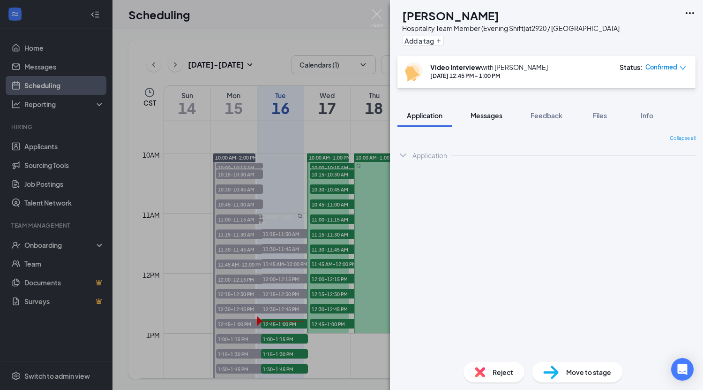
click at [496, 115] on span "Messages" at bounding box center [487, 115] width 32 height 8
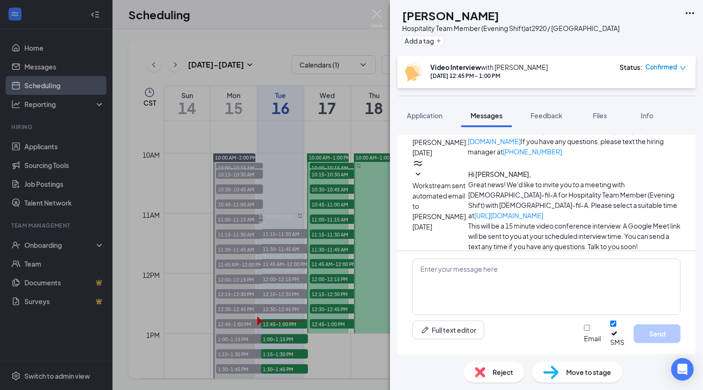
scroll to position [107, 0]
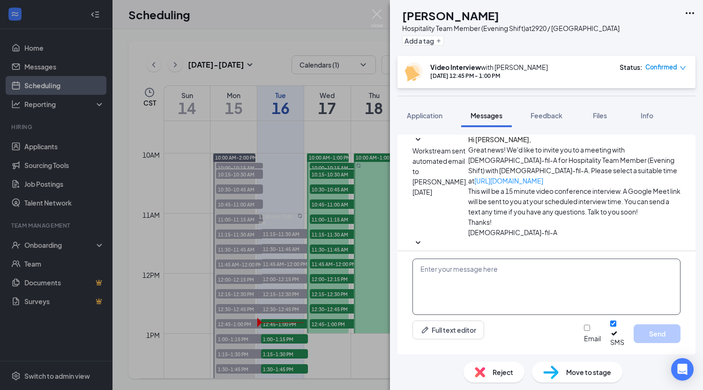
click at [488, 276] on textarea at bounding box center [547, 286] width 268 height 56
paste textarea "Here is the link for our interview call [DATE]: [URL][DOMAIN_NAME]"
type textarea "Here is the link for our interview call [DATE]: [URL][DOMAIN_NAME]"
click at [669, 341] on button "Send" at bounding box center [657, 333] width 47 height 19
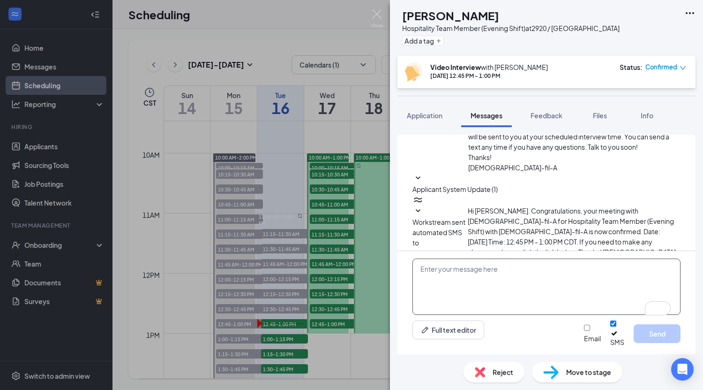
scroll to position [178, 0]
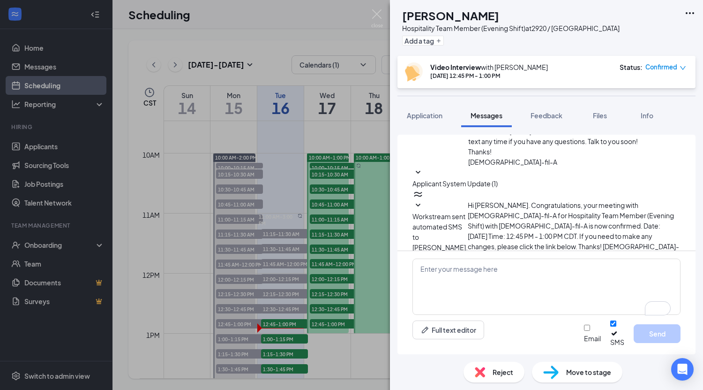
drag, startPoint x: 595, startPoint y: 238, endPoint x: 450, endPoint y: 230, distance: 145.6
copy span "Here is the link for our interview call [DATE]: [URL][DOMAIN_NAME]"
click at [317, 328] on div "TF Troy Freeman Hospitality Team Member (Evening Shift) at 2920 / Kuykendahl Ad…" at bounding box center [351, 195] width 703 height 390
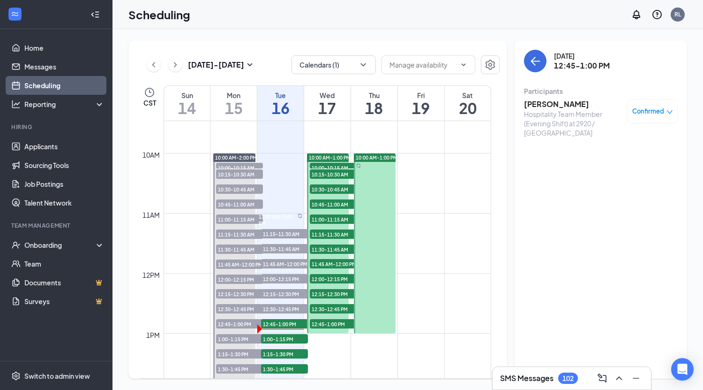
scroll to position [706, 0]
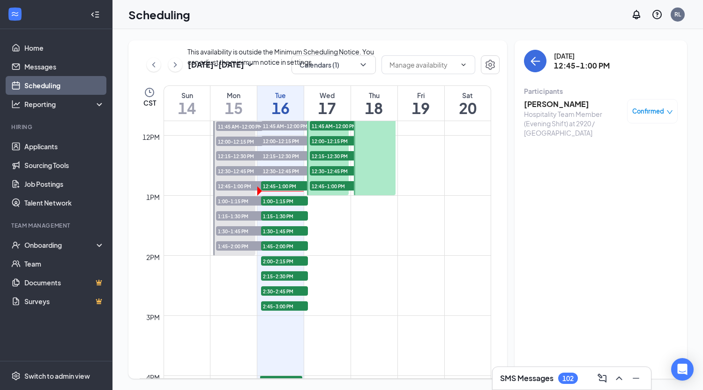
click at [276, 200] on span "1:00-1:15 PM" at bounding box center [284, 200] width 47 height 9
click at [567, 108] on h3 "Brandyn Stewart" at bounding box center [573, 104] width 98 height 10
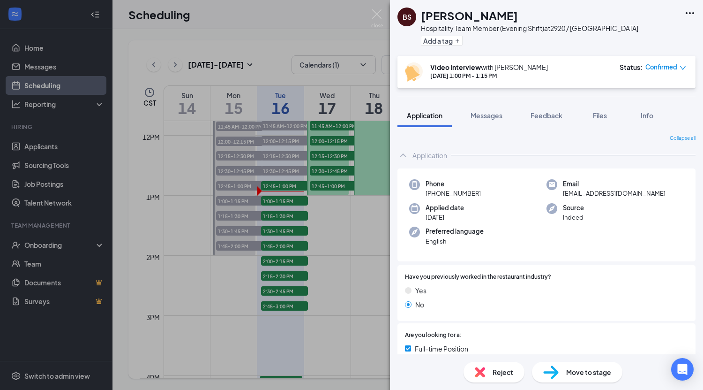
click at [494, 112] on span "Messages" at bounding box center [487, 115] width 32 height 8
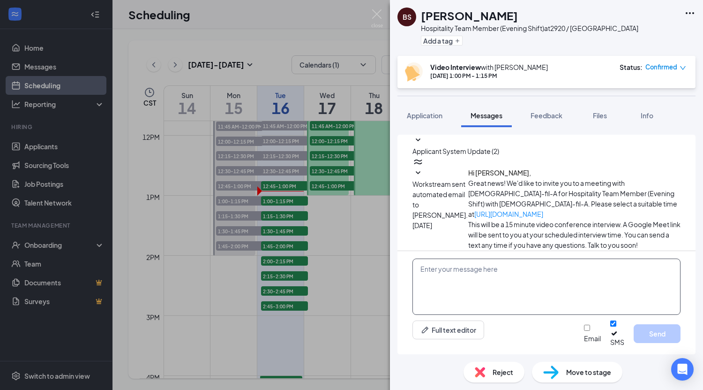
click at [486, 280] on textarea at bounding box center [547, 286] width 268 height 56
paste textarea "Here is the link for our interview call [DATE]: [URL][DOMAIN_NAME]"
type textarea "Here is the link for our interview call [DATE]: [URL][DOMAIN_NAME]"
click at [663, 335] on button "Send" at bounding box center [657, 333] width 47 height 19
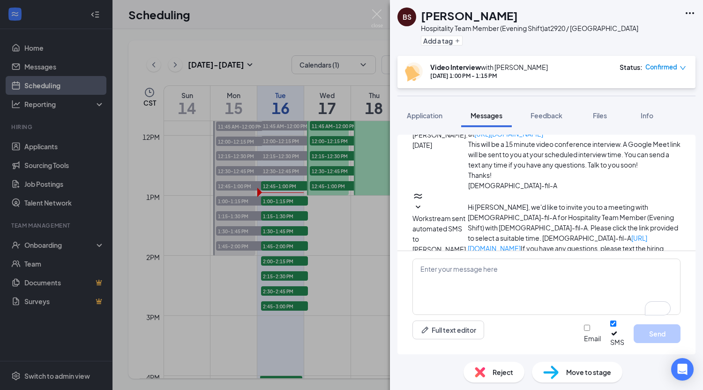
scroll to position [178, 0]
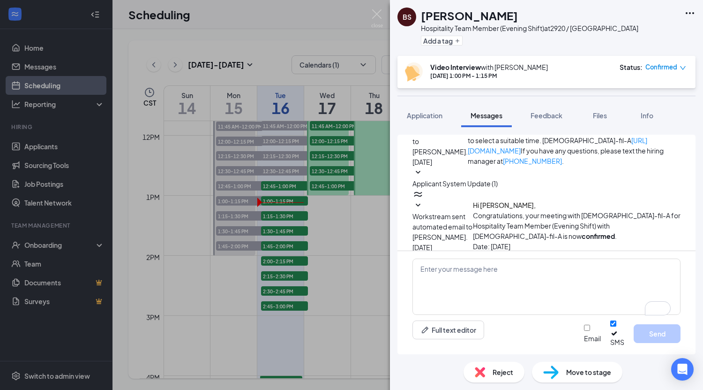
drag, startPoint x: 599, startPoint y: 241, endPoint x: 450, endPoint y: 228, distance: 150.1
copy span "Here is the link for our interview call [DATE]: [URL][DOMAIN_NAME]"
drag, startPoint x: 596, startPoint y: 245, endPoint x: 451, endPoint y: 226, distance: 146.5
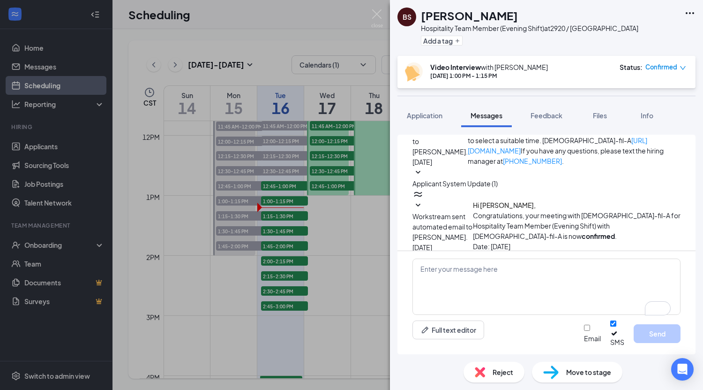
click at [286, 217] on div "BS Brandyn Stewart Hospitality Team Member (Evening Shift) at 2920 / Kuykendahl…" at bounding box center [351, 195] width 703 height 390
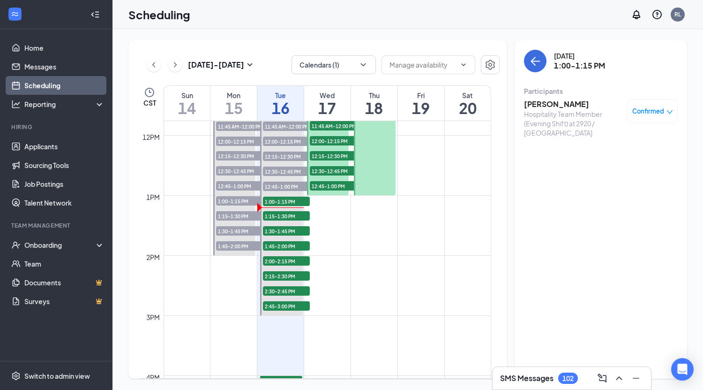
click at [299, 216] on span "1:15-1:30 PM" at bounding box center [286, 215] width 47 height 9
click at [544, 106] on h3 "AVA BOYD" at bounding box center [573, 104] width 98 height 10
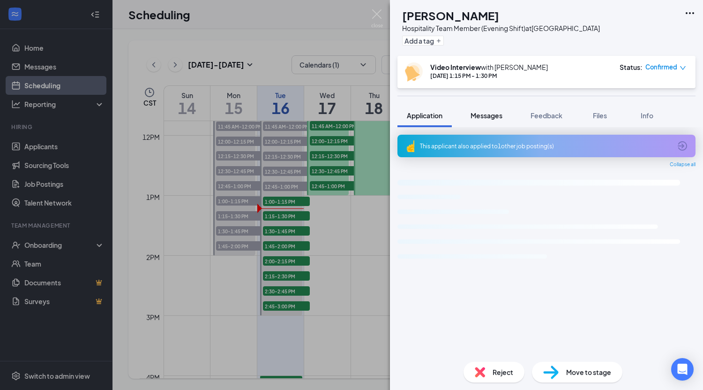
click at [498, 114] on span "Messages" at bounding box center [487, 115] width 32 height 8
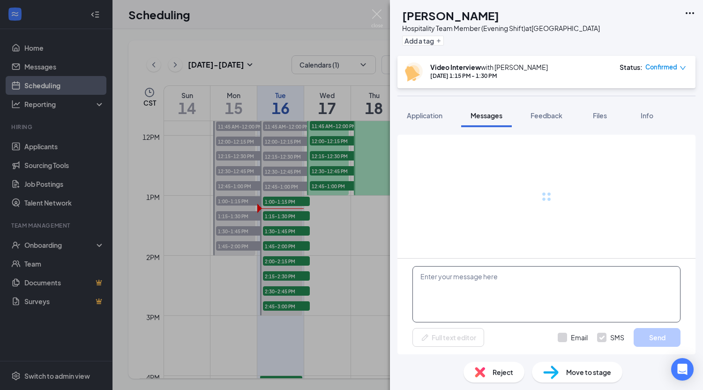
click at [488, 278] on textarea at bounding box center [547, 294] width 268 height 56
paste textarea "Here is the link for our interview call [DATE]: [URL][DOMAIN_NAME]"
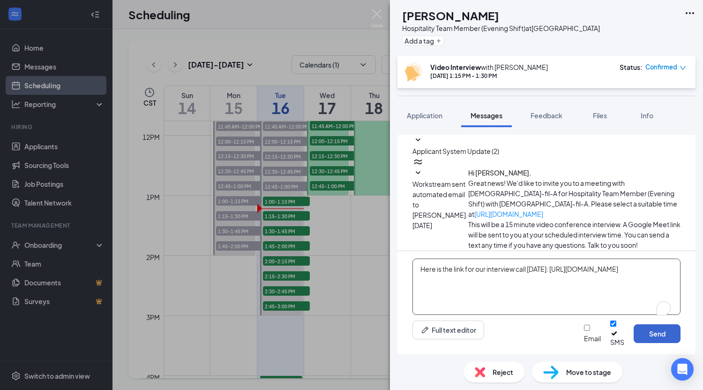
type textarea "Here is the link for our interview call [DATE]: [URL][DOMAIN_NAME]"
click at [656, 337] on button "Send" at bounding box center [657, 333] width 47 height 19
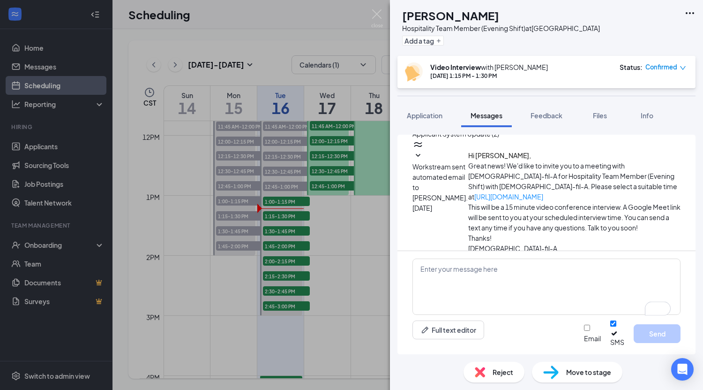
scroll to position [107, 0]
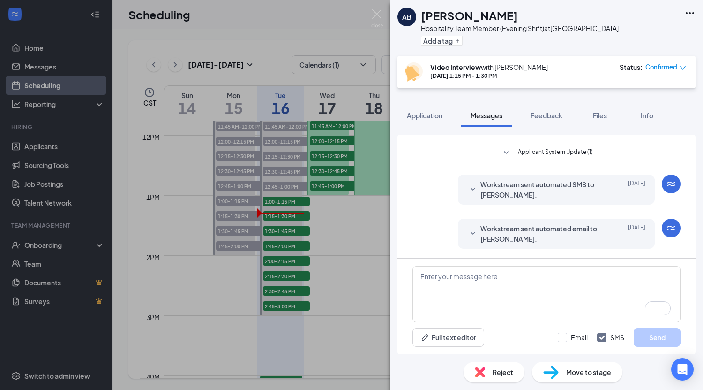
scroll to position [168, 0]
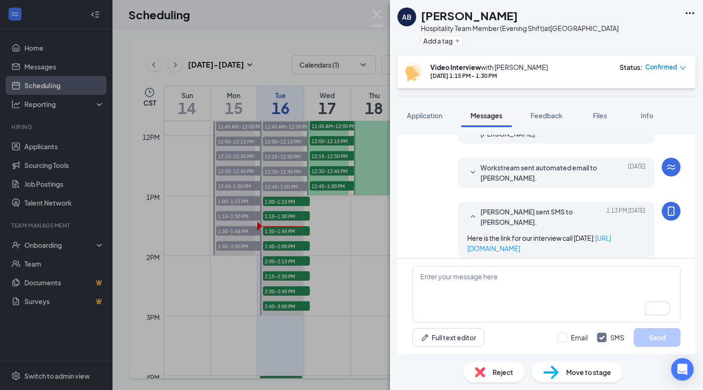
drag, startPoint x: 590, startPoint y: 238, endPoint x: 451, endPoint y: 232, distance: 138.9
click at [458, 232] on div "[PERSON_NAME] sent SMS to [PERSON_NAME]. [DATE] 1:13 PM Here is the link for ou…" at bounding box center [556, 230] width 197 height 56
copy span "Here is the link for our interview call [DATE]: [URL][DOMAIN_NAME]"
click at [345, 213] on div "AB [PERSON_NAME] Hospitality Team Member (Evening Shift) at [GEOGRAPHIC_DATA] A…" at bounding box center [351, 195] width 703 height 390
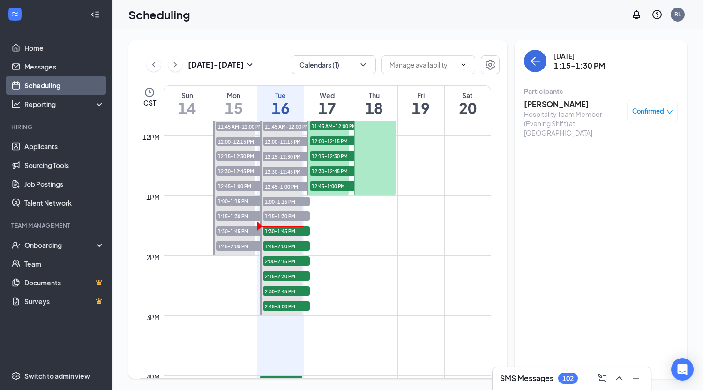
click at [286, 233] on span "1:30-1:45 PM" at bounding box center [286, 230] width 47 height 9
click at [563, 105] on h3 "David Castillo Hernandez" at bounding box center [573, 109] width 98 height 21
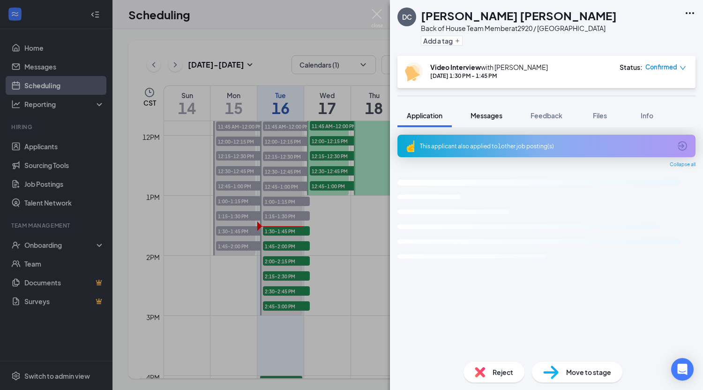
click at [501, 113] on span "Messages" at bounding box center [487, 115] width 32 height 8
click at [491, 119] on span "Messages" at bounding box center [487, 115] width 32 height 8
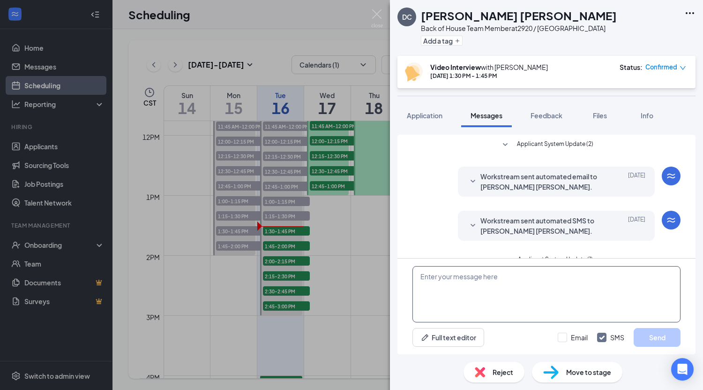
click at [506, 279] on textarea at bounding box center [547, 294] width 268 height 56
paste textarea "Here is the link for our interview call [DATE]: [URL][DOMAIN_NAME]"
type textarea "Here is the link for our interview call [DATE]: [URL][DOMAIN_NAME]"
click at [647, 337] on button "Send" at bounding box center [657, 337] width 47 height 19
click at [431, 112] on span "Application" at bounding box center [425, 115] width 36 height 8
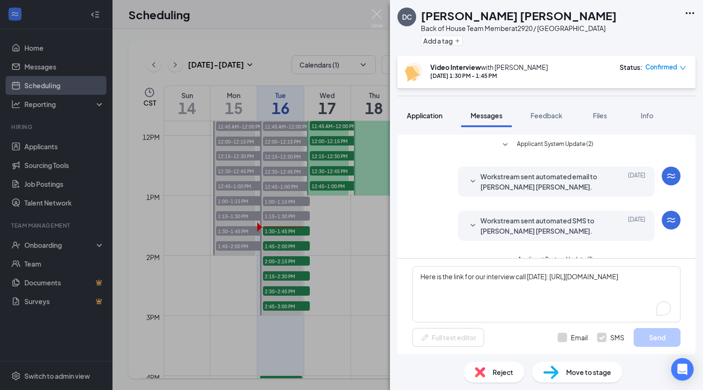
click at [428, 116] on span "Application" at bounding box center [425, 115] width 36 height 8
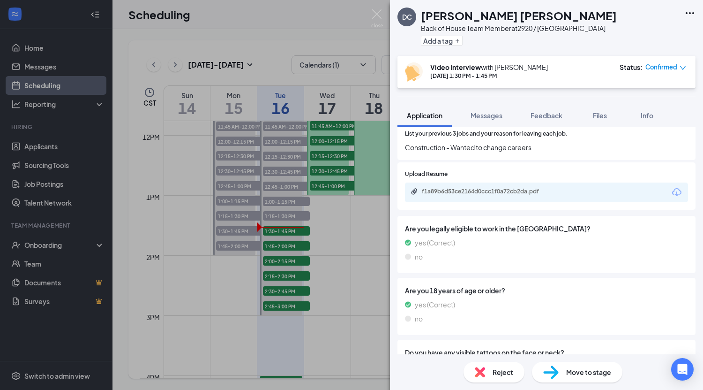
scroll to position [683, 0]
click at [486, 191] on div "f1a89b6d53ce2164d0ccc1f0a72cb2da.pdf" at bounding box center [487, 191] width 131 height 8
click at [553, 221] on div "Are you legally eligible to work in the US? yes (Correct) no" at bounding box center [547, 243] width 298 height 57
click at [483, 119] on span "Messages" at bounding box center [487, 115] width 32 height 8
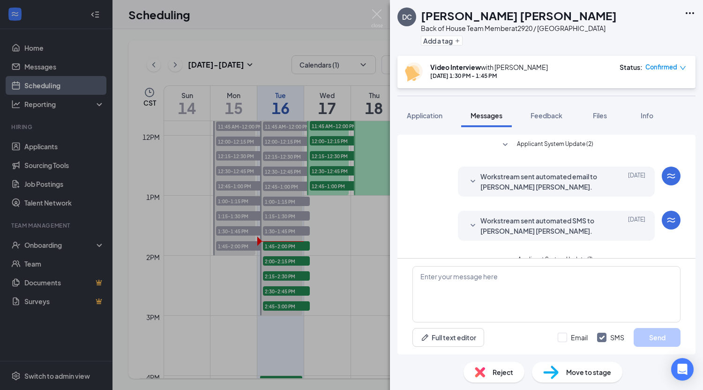
scroll to position [178, 0]
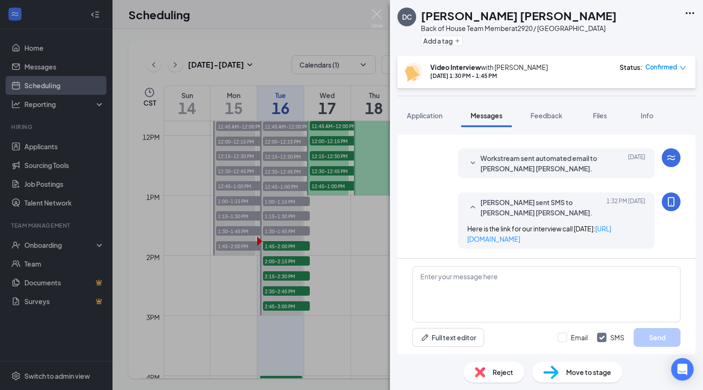
drag, startPoint x: 594, startPoint y: 240, endPoint x: 436, endPoint y: 229, distance: 158.8
click at [436, 229] on div "Riley Ludwig sent SMS to David Castillo Hernandez. Today 1:32 PM Here is the li…" at bounding box center [547, 222] width 268 height 61
copy span "Here is the link for our interview call [DATE]: [URL][DOMAIN_NAME]"
click at [296, 330] on div "DC David Castillo Hernandez Back of House Team Member at 2920 / Kuykendahl Add …" at bounding box center [351, 195] width 703 height 390
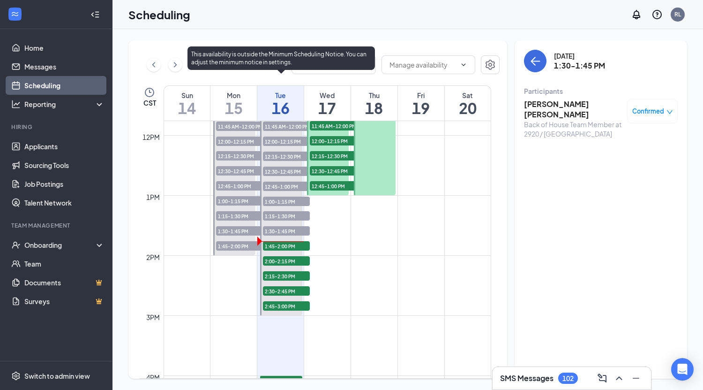
click at [295, 246] on span "1:45-2:00 PM" at bounding box center [286, 245] width 47 height 9
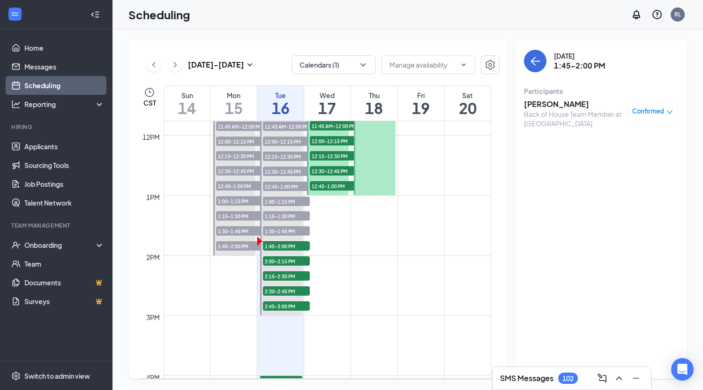
click at [566, 105] on h3 "DIANA CRISTIAN" at bounding box center [573, 104] width 98 height 10
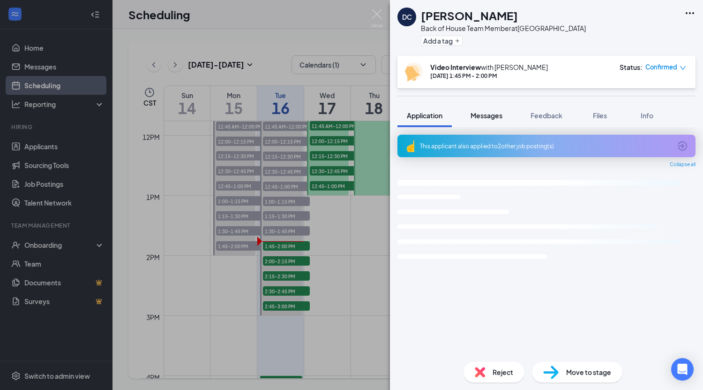
click at [488, 115] on span "Messages" at bounding box center [487, 115] width 32 height 8
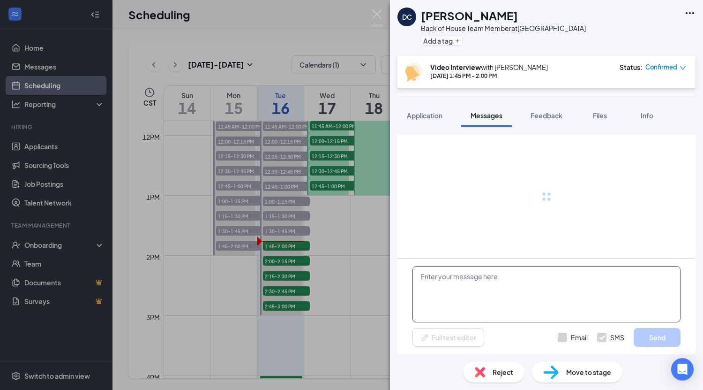
click at [489, 284] on textarea at bounding box center [547, 294] width 268 height 56
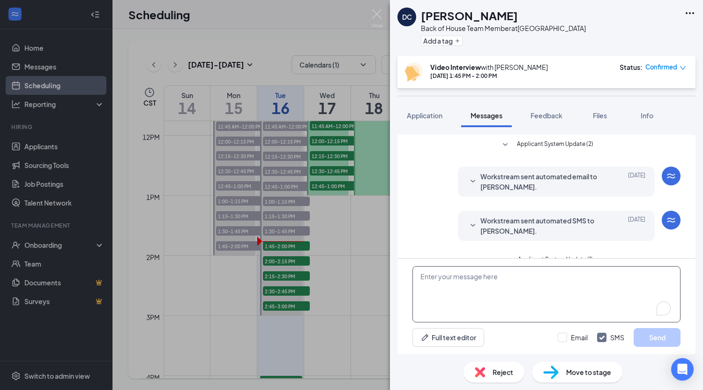
paste textarea "Here is the link for our interview call [DATE]: [URL][DOMAIN_NAME]"
type textarea "Here is the link for our interview call [DATE]: [URL][DOMAIN_NAME]"
click at [661, 335] on button "Send" at bounding box center [657, 337] width 47 height 19
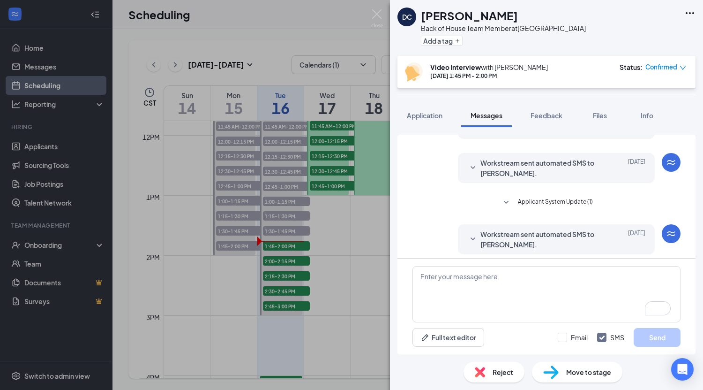
scroll to position [178, 0]
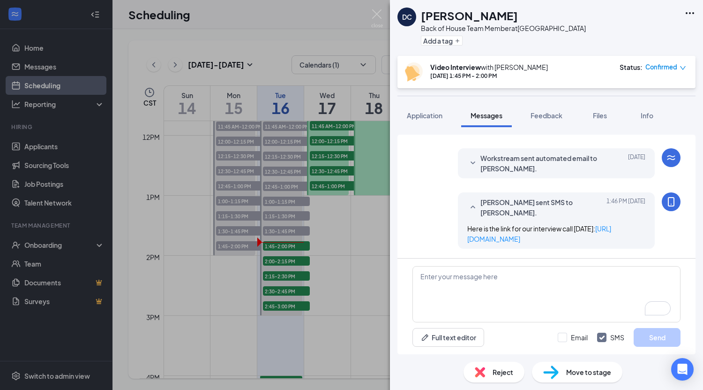
click at [436, 209] on div "Riley Ludwig sent SMS to DIANA CRISTIAN. Today 1:46 PM Here is the link for our…" at bounding box center [547, 222] width 268 height 61
drag, startPoint x: 590, startPoint y: 236, endPoint x: 438, endPoint y: 232, distance: 151.9
click at [438, 232] on div "Riley Ludwig sent SMS to DIANA CRISTIAN. Today 1:46 PM Here is the link for our…" at bounding box center [547, 222] width 268 height 61
copy span "Here is the link for our interview call [DATE]: [URL][DOMAIN_NAME]"
click at [306, 269] on div "DC DIANA CRISTIAN Back of House Team Member at Gleannloch Village Add a tag Vid…" at bounding box center [351, 195] width 703 height 390
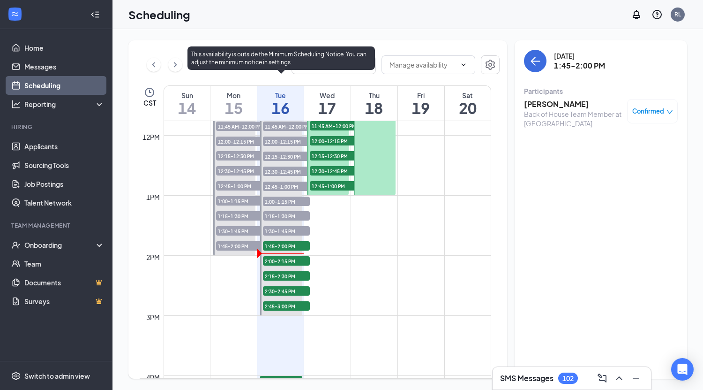
click at [287, 260] on span "2:00-2:15 PM" at bounding box center [286, 260] width 47 height 9
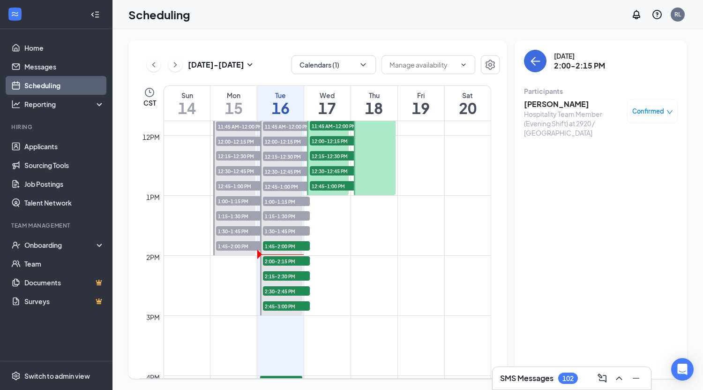
click at [557, 104] on h3 "Hina Khattak" at bounding box center [573, 104] width 98 height 10
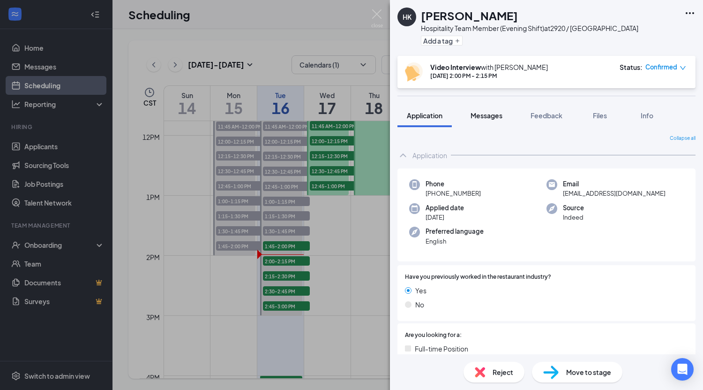
click at [491, 119] on span "Messages" at bounding box center [487, 115] width 32 height 8
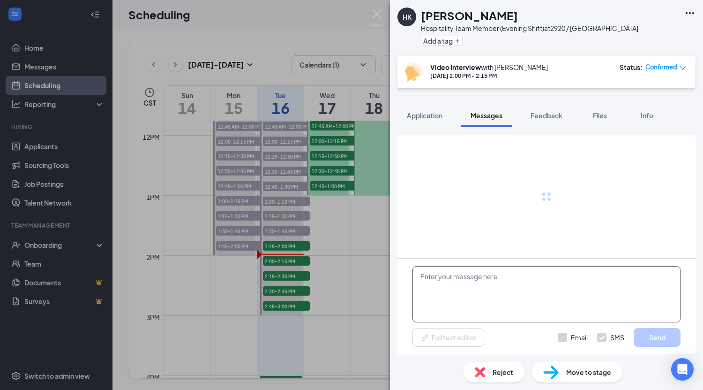
click at [528, 281] on textarea at bounding box center [547, 294] width 268 height 56
paste textarea "Here is the link for our interview call [DATE]: [URL][DOMAIN_NAME]"
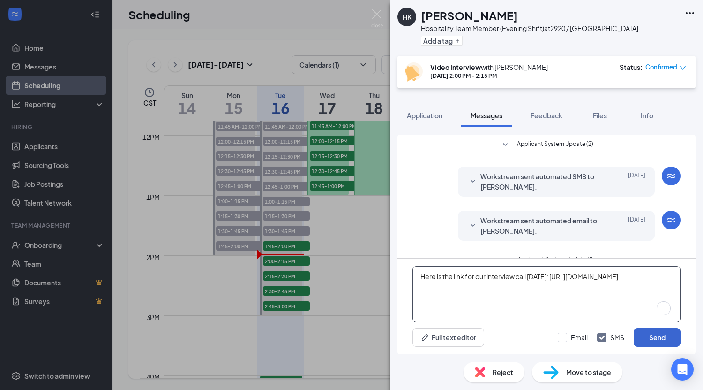
scroll to position [107, 0]
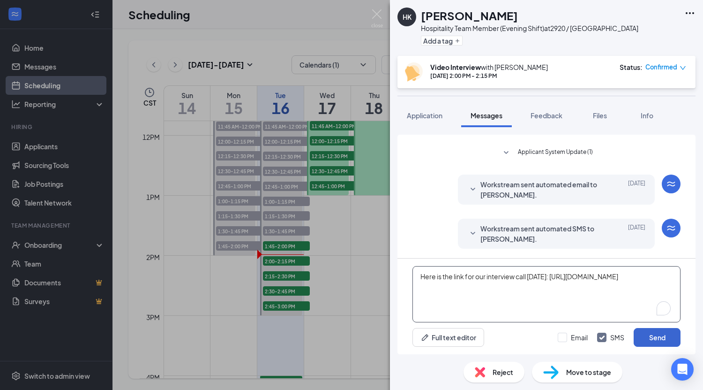
type textarea "Here is the link for our interview call [DATE]: [URL][DOMAIN_NAME]"
click at [649, 337] on button "Send" at bounding box center [657, 337] width 47 height 19
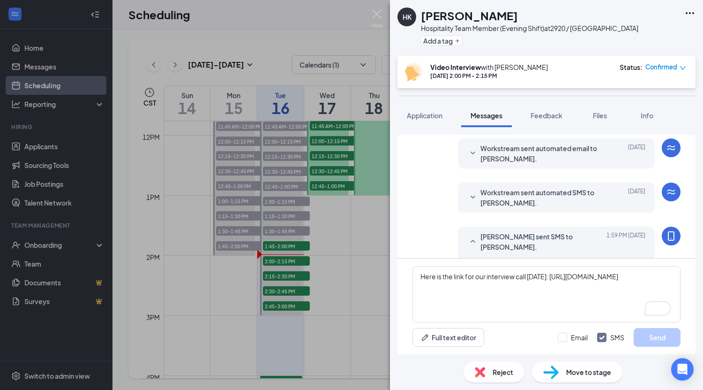
scroll to position [168, 0]
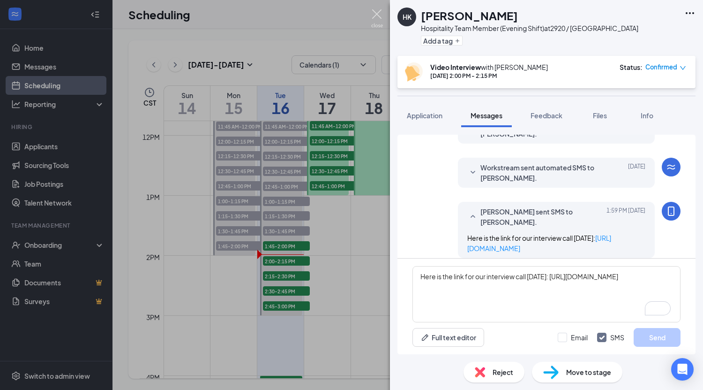
click at [374, 17] on img at bounding box center [377, 18] width 12 height 18
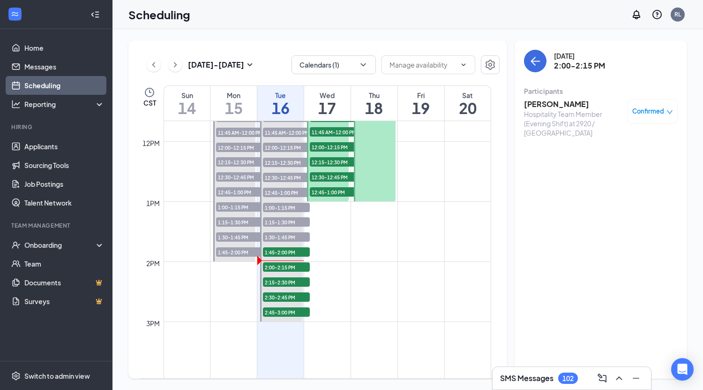
scroll to position [700, 0]
click at [551, 105] on h3 "Hina Khattak" at bounding box center [573, 104] width 98 height 10
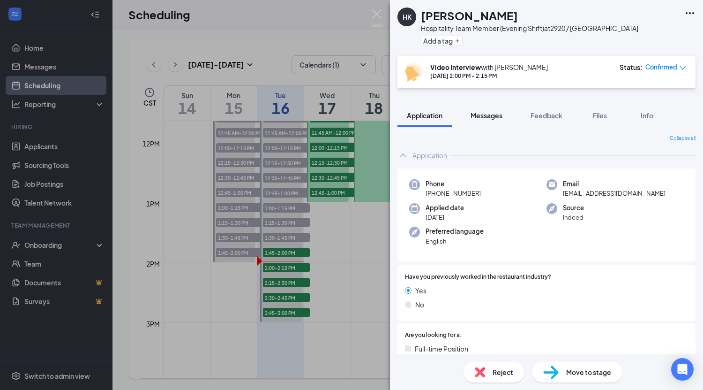
click at [492, 117] on span "Messages" at bounding box center [487, 115] width 32 height 8
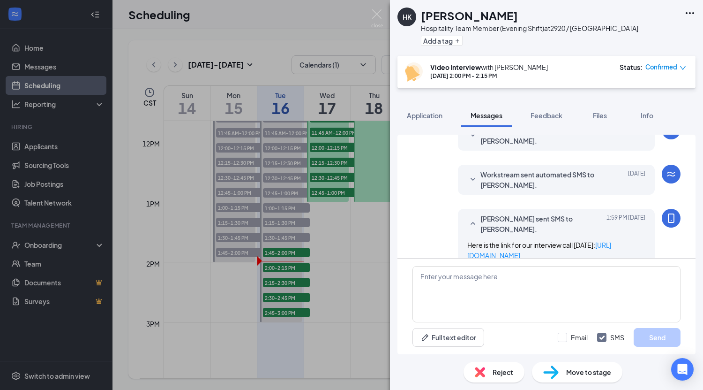
scroll to position [168, 0]
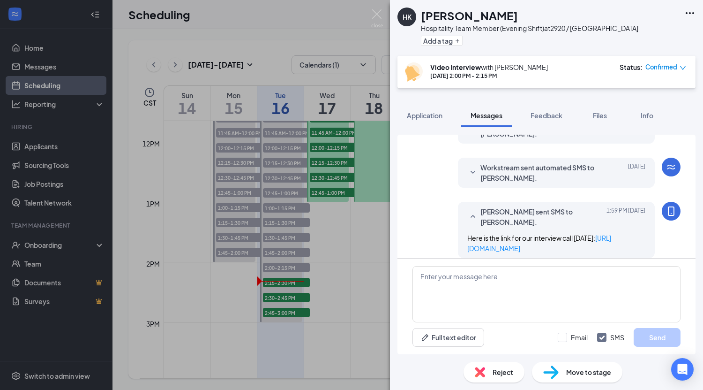
drag, startPoint x: 592, startPoint y: 243, endPoint x: 447, endPoint y: 231, distance: 145.4
click at [447, 231] on div "Riley Ludwig sent SMS to Hina Khattak. Today 1:59 PM Here is the link for our i…" at bounding box center [547, 232] width 268 height 61
copy span "Here is the link for our interview call [DATE]: [URL][DOMAIN_NAME]"
click at [558, 274] on textarea at bounding box center [547, 294] width 268 height 56
click at [318, 295] on div "HK Hina Khattak Hospitality Team Member (Evening Shift) at 2920 / Kuykendahl Ad…" at bounding box center [351, 195] width 703 height 390
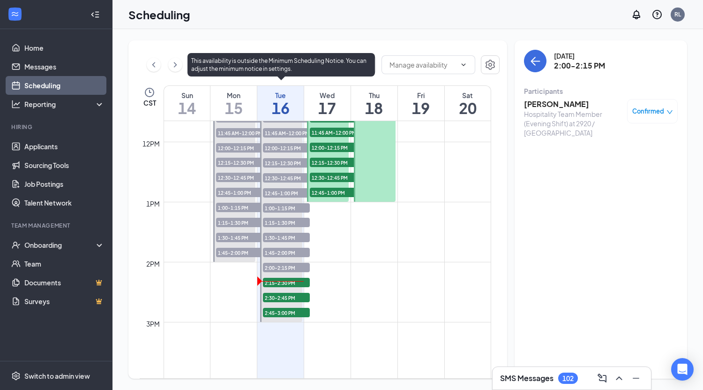
click at [295, 281] on span "2:15-2:30 PM" at bounding box center [286, 282] width 47 height 9
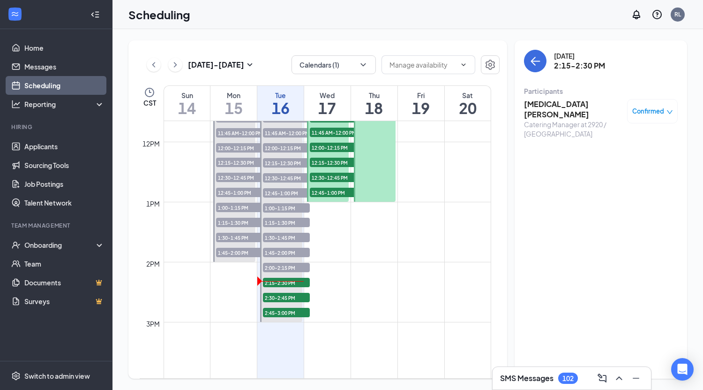
click at [553, 105] on h3 "Kyra Nichols" at bounding box center [573, 109] width 98 height 21
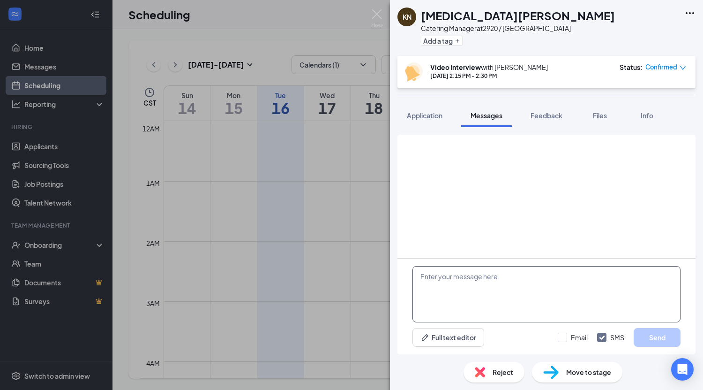
click at [481, 283] on textarea at bounding box center [547, 294] width 268 height 56
paste textarea "Here is the link for our interview call [DATE]: [URL][DOMAIN_NAME]"
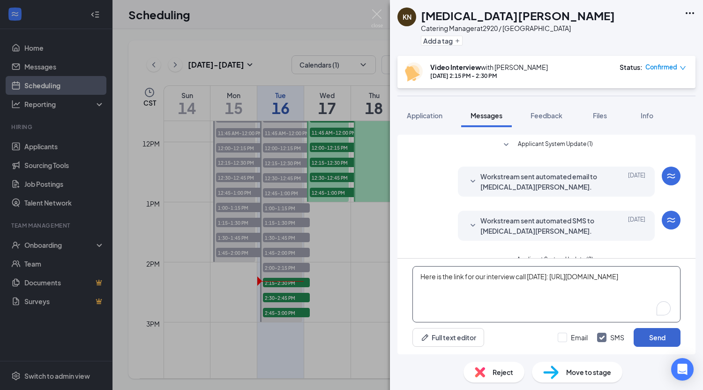
scroll to position [107, 0]
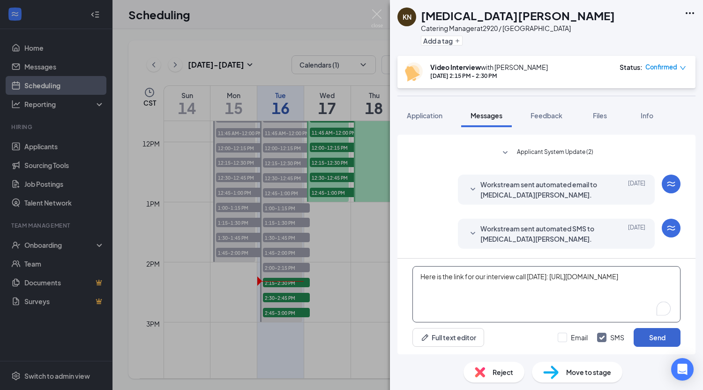
type textarea "Here is the link for our interview call [DATE]: [URL][DOMAIN_NAME]"
click at [662, 334] on button "Send" at bounding box center [657, 337] width 47 height 19
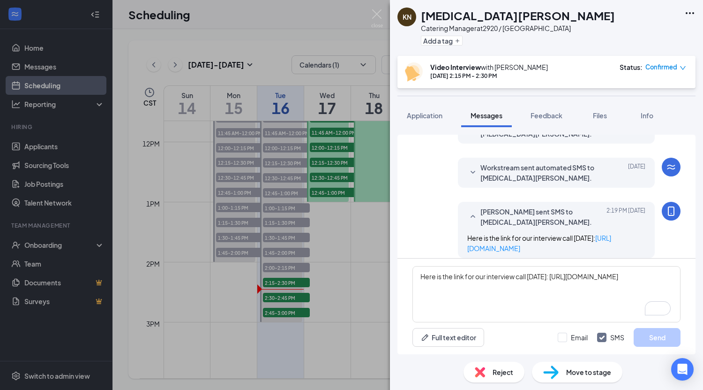
drag, startPoint x: 607, startPoint y: 239, endPoint x: 453, endPoint y: 224, distance: 154.0
click at [458, 224] on div "Riley Ludwig sent SMS to Kyra Nichols. Today 2:19 PM Here is the link for our i…" at bounding box center [556, 230] width 197 height 56
copy span "Here is the link for our interview call [DATE]: [URL][DOMAIN_NAME]"
click at [316, 291] on div "KN Kyra Nichols Catering Manager at 2920 / Kuykendahl Add a tag Video Interview…" at bounding box center [351, 195] width 703 height 390
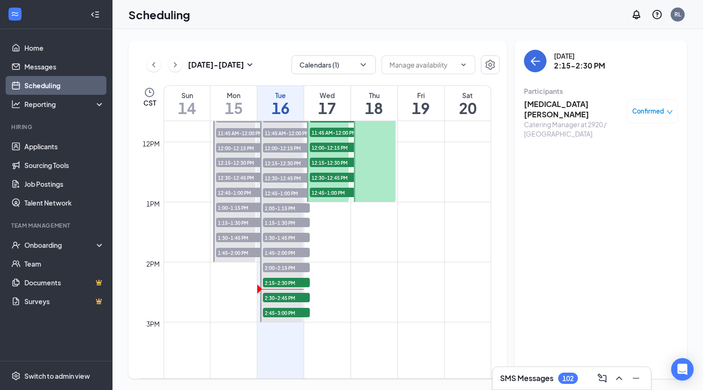
click at [557, 104] on h3 "Kyra Nichols" at bounding box center [573, 109] width 98 height 21
click at [294, 297] on div "KN Kyra Nichols Catering Manager at 2920 / Kuykendahl Add a tag Video Interview…" at bounding box center [351, 195] width 703 height 390
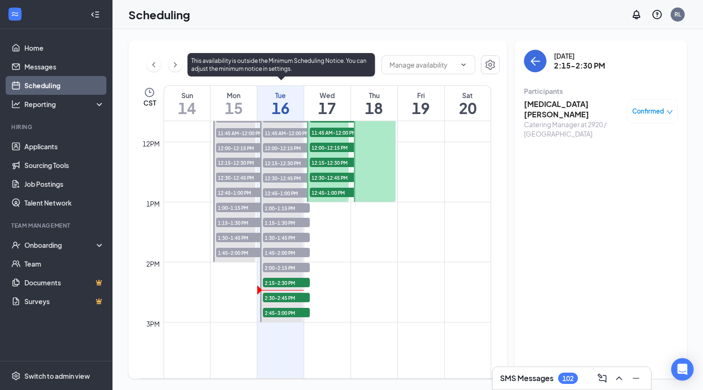
click at [301, 296] on span "2:30-2:45 PM" at bounding box center [286, 297] width 47 height 9
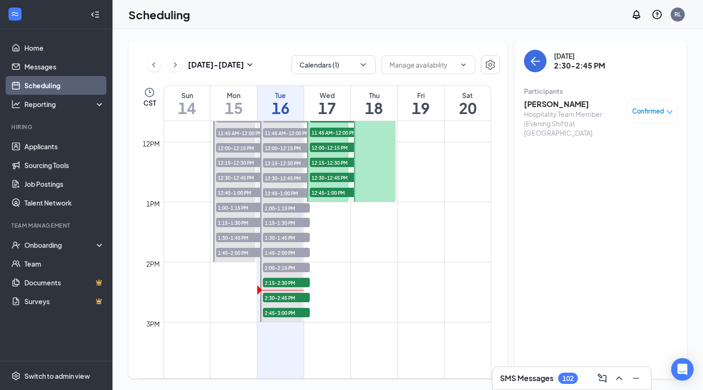
click at [557, 105] on h3 "Dejah Haliburton" at bounding box center [573, 104] width 98 height 10
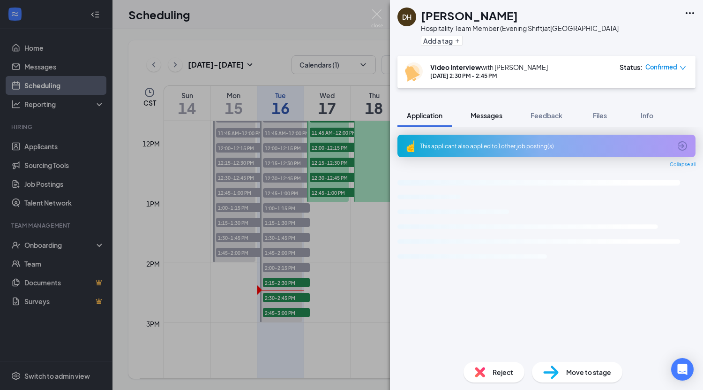
click at [487, 117] on span "Messages" at bounding box center [487, 115] width 32 height 8
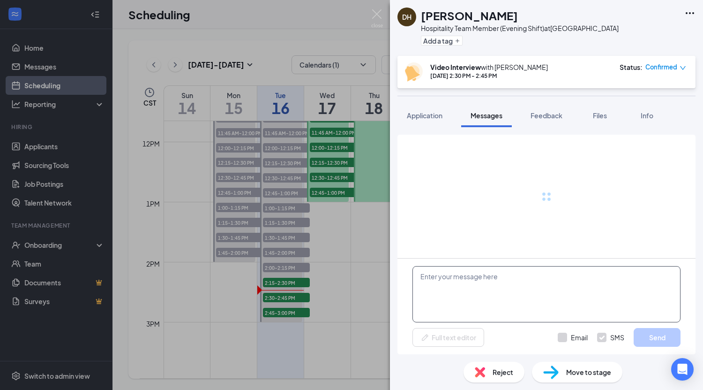
click at [465, 282] on textarea at bounding box center [547, 294] width 268 height 56
paste textarea "Here is the link for our interview call [DATE]: [URL][DOMAIN_NAME]"
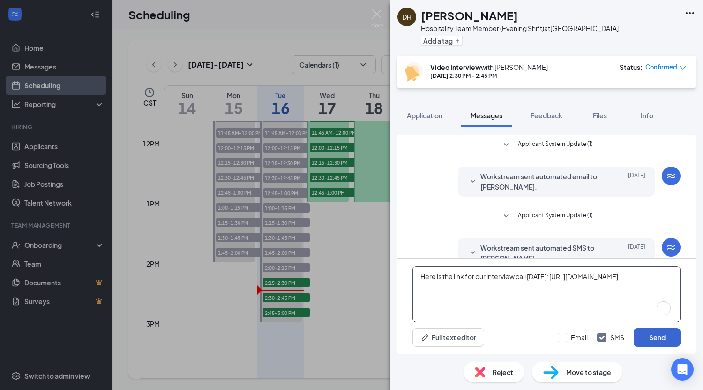
type textarea "Here is the link for our interview call [DATE]: [URL][DOMAIN_NAME]"
click at [652, 338] on button "Send" at bounding box center [657, 337] width 47 height 19
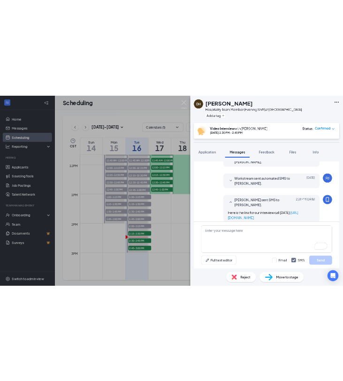
scroll to position [205, 0]
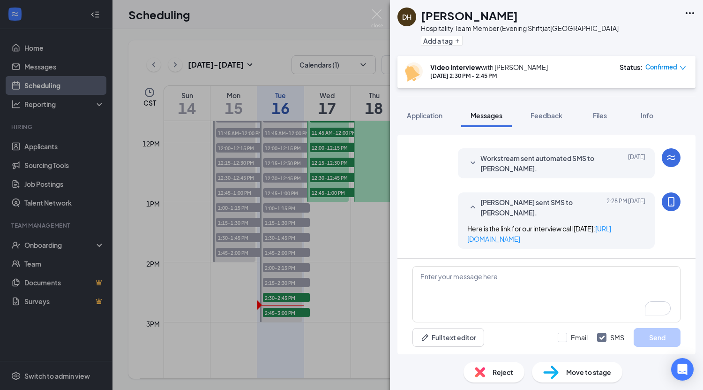
click at [256, 13] on div "DH Dejah Haliburton Hospitality Team Member (Evening Shift) at Gleannloch Villa…" at bounding box center [351, 195] width 703 height 390
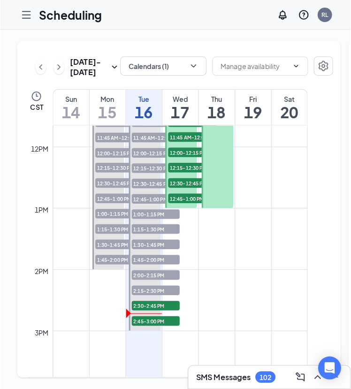
scroll to position [0, 162]
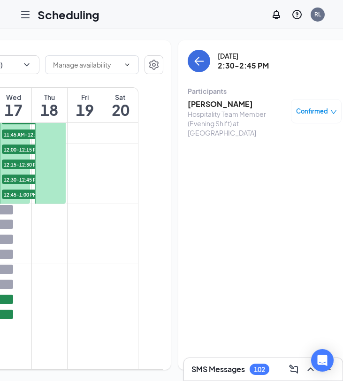
click at [218, 101] on h3 "Dejah Haliburton" at bounding box center [237, 104] width 98 height 10
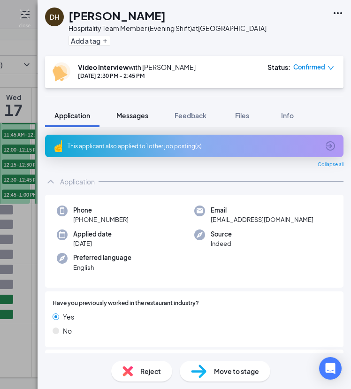
click at [138, 113] on span "Messages" at bounding box center [132, 115] width 32 height 8
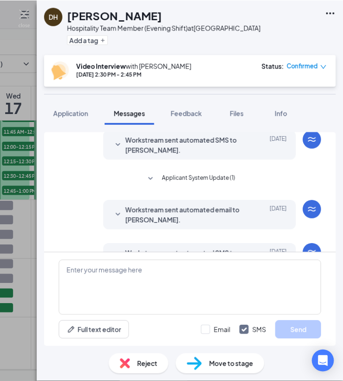
scroll to position [206, 0]
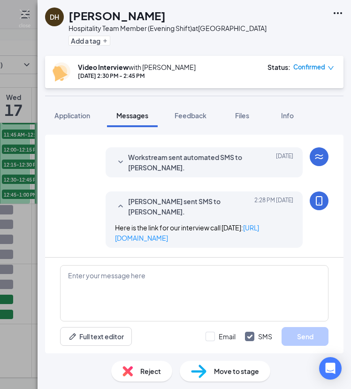
drag, startPoint x: 237, startPoint y: 240, endPoint x: 104, endPoint y: 227, distance: 134.3
click at [105, 227] on div "Riley Ludwig sent SMS to Dejah Haliburton. Today 2:28 PM Here is the link for o…" at bounding box center [203, 219] width 197 height 56
copy span "Here is the link for our interview call [DATE]: [URL][DOMAIN_NAME]"
click at [21, 119] on div "DH Dejah Haliburton Hospitality Team Member (Evening Shift) at Gleannloch Villa…" at bounding box center [175, 194] width 351 height 389
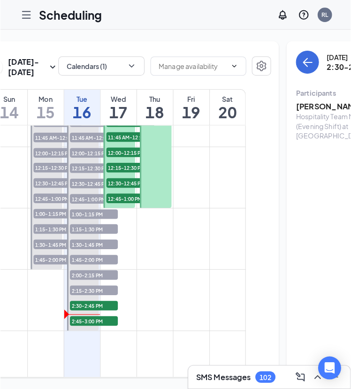
scroll to position [0, 59]
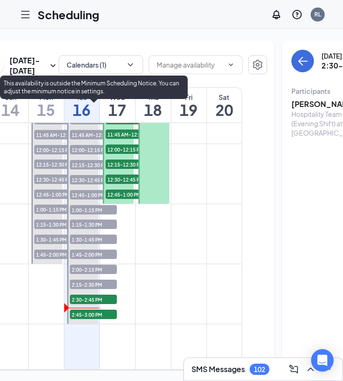
click at [107, 304] on span "2:30-2:45 PM" at bounding box center [93, 298] width 47 height 9
click at [105, 319] on span "2:45-3:00 PM" at bounding box center [93, 313] width 47 height 9
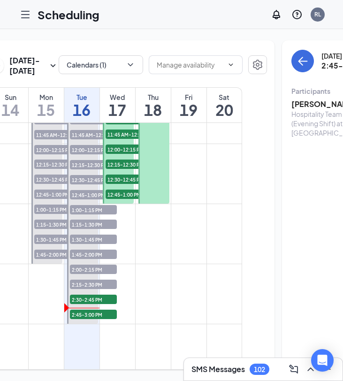
click at [296, 104] on h3 "Stephen Hall" at bounding box center [340, 104] width 98 height 10
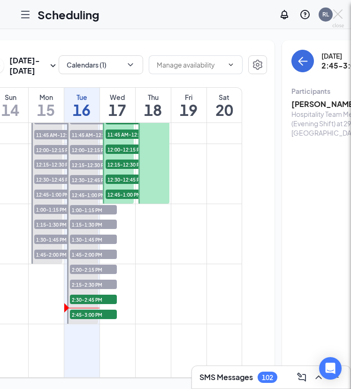
scroll to position [0, 162]
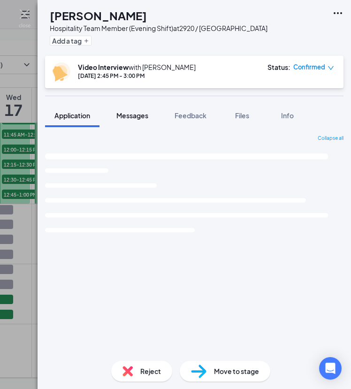
click at [129, 114] on span "Messages" at bounding box center [132, 115] width 32 height 8
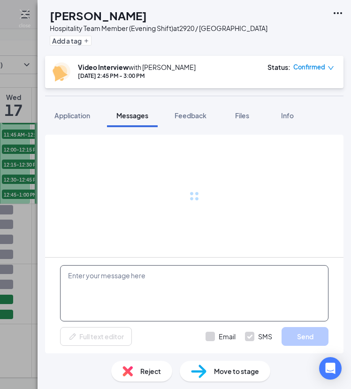
click at [129, 276] on textarea at bounding box center [194, 293] width 268 height 56
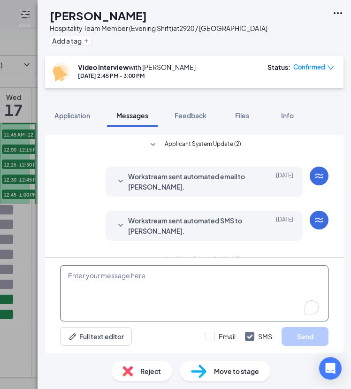
click at [135, 276] on textarea "To enrich screen reader interactions, please activate Accessibility in Grammarl…" at bounding box center [194, 293] width 268 height 56
paste textarea "Here is the link for our interview call [DATE]: [URL][DOMAIN_NAME]"
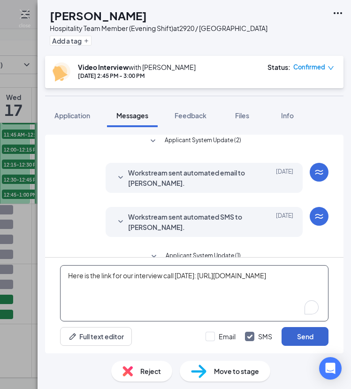
scroll to position [105, 0]
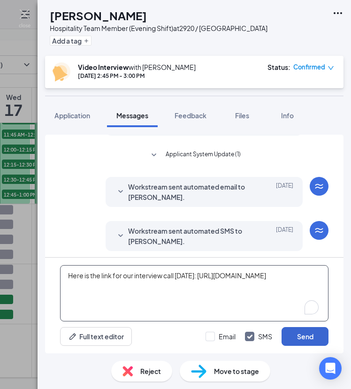
type textarea "Here is the link for our interview call [DATE]: [URL][DOMAIN_NAME]"
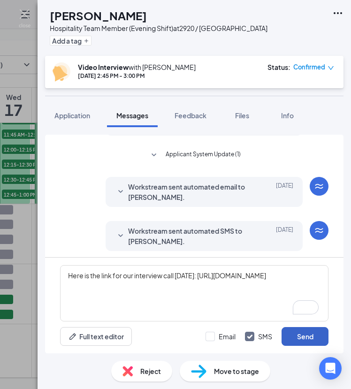
click at [313, 337] on button "Send" at bounding box center [304, 336] width 47 height 19
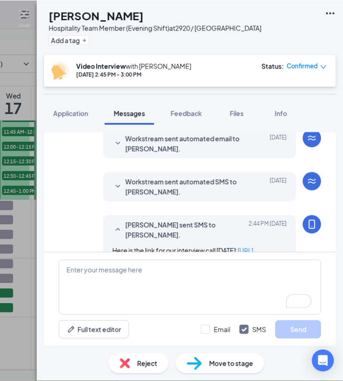
scroll to position [169, 0]
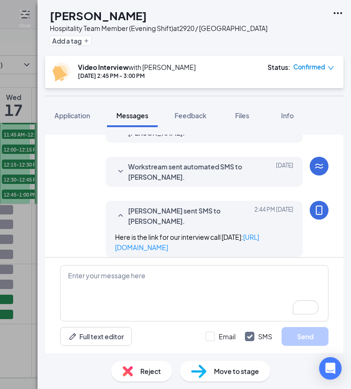
drag, startPoint x: 27, startPoint y: 12, endPoint x: 38, endPoint y: 199, distance: 187.9
click at [27, 12] on img at bounding box center [25, 18] width 12 height 18
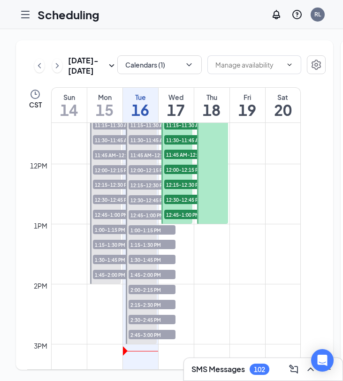
scroll to position [679, 0]
